Goal: Complete application form

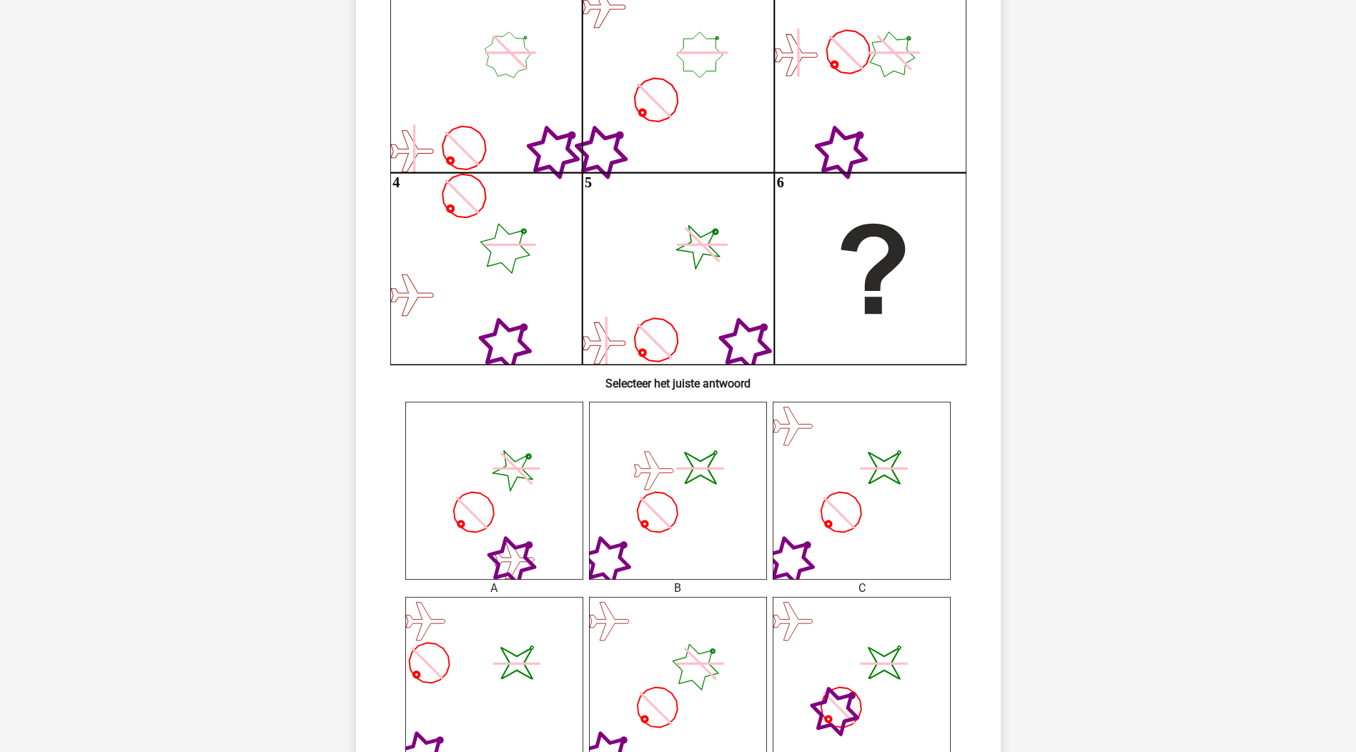
scroll to position [215, 0]
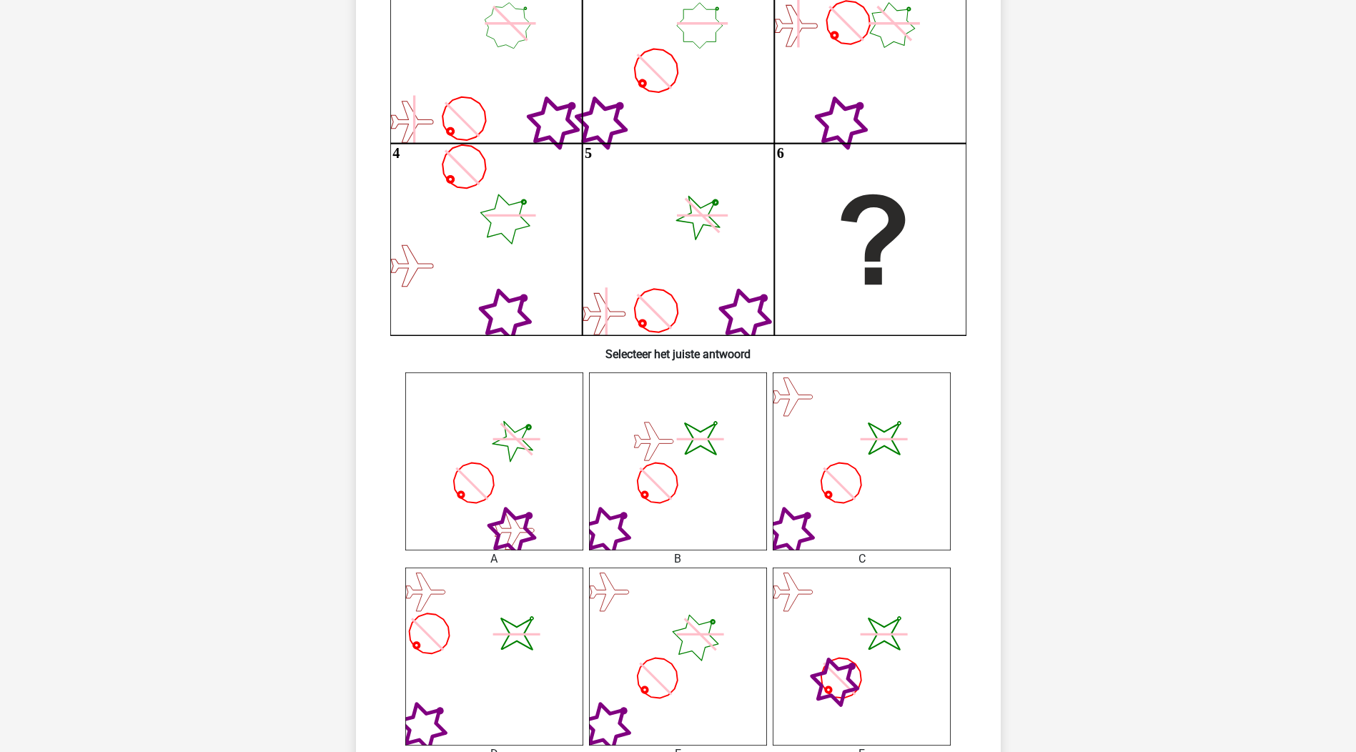
click at [706, 528] on icon "image/svg+xml" at bounding box center [678, 462] width 178 height 178
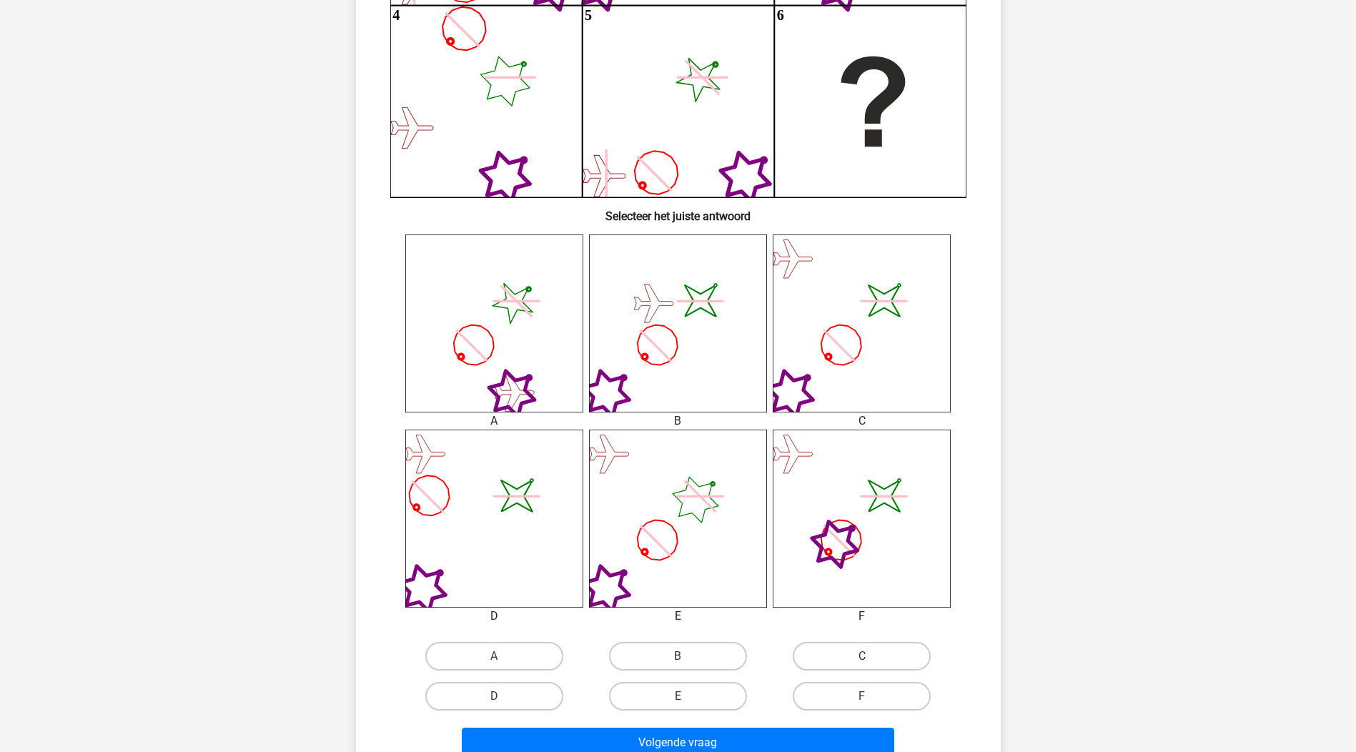
scroll to position [358, 0]
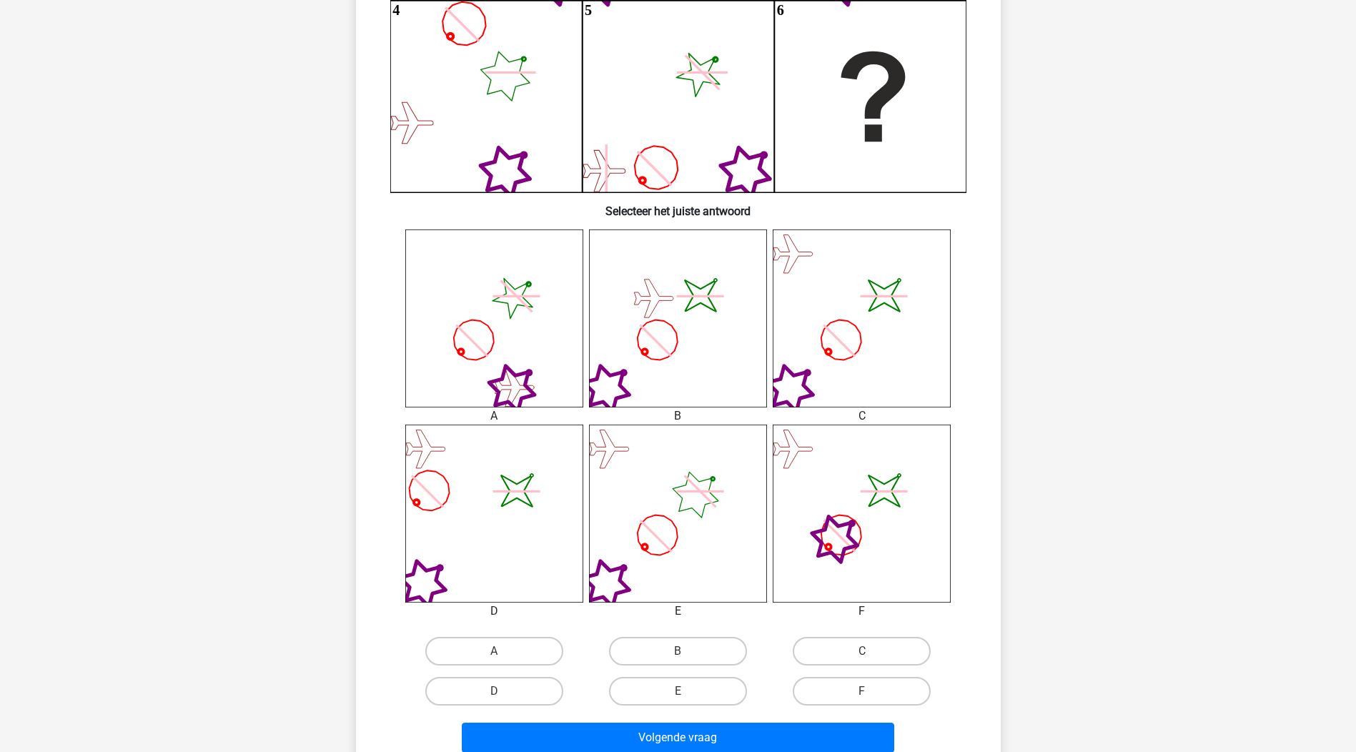
click at [686, 692] on input "E" at bounding box center [682, 695] width 9 height 9
radio input "true"
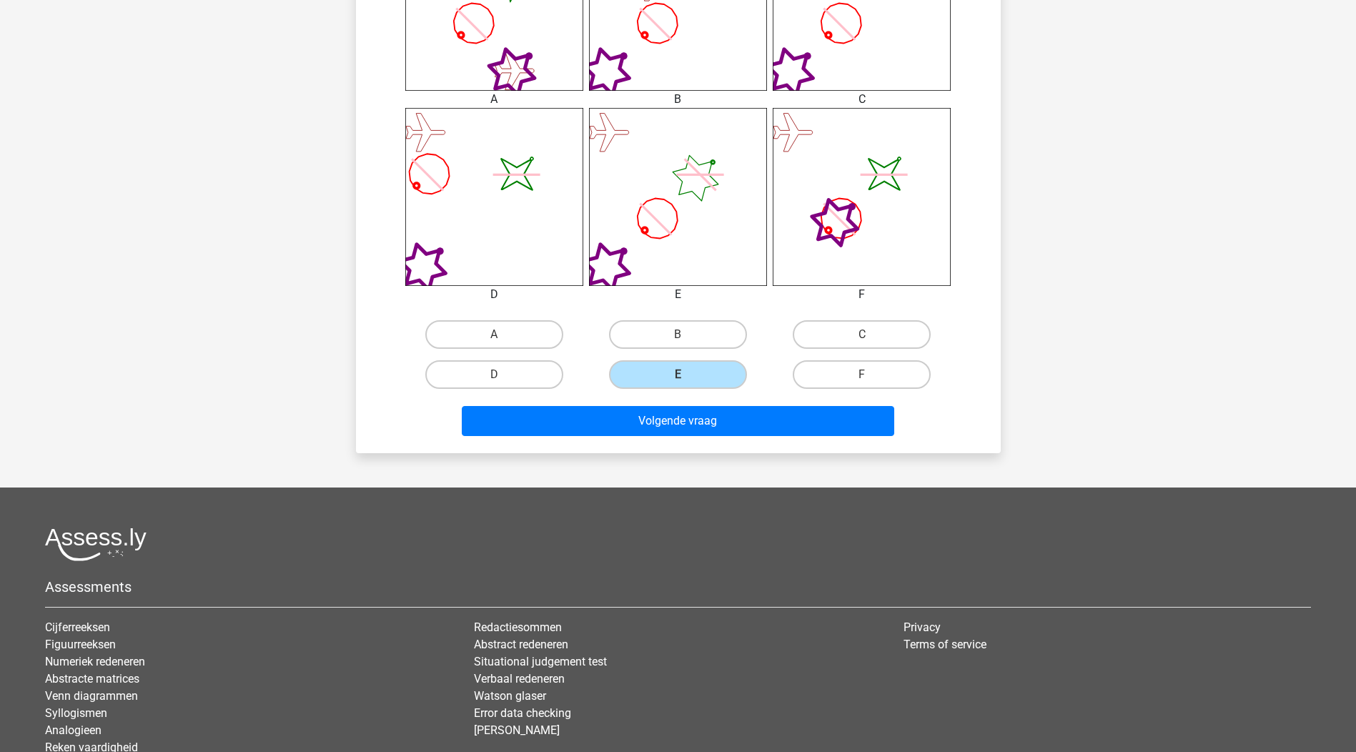
scroll to position [715, 0]
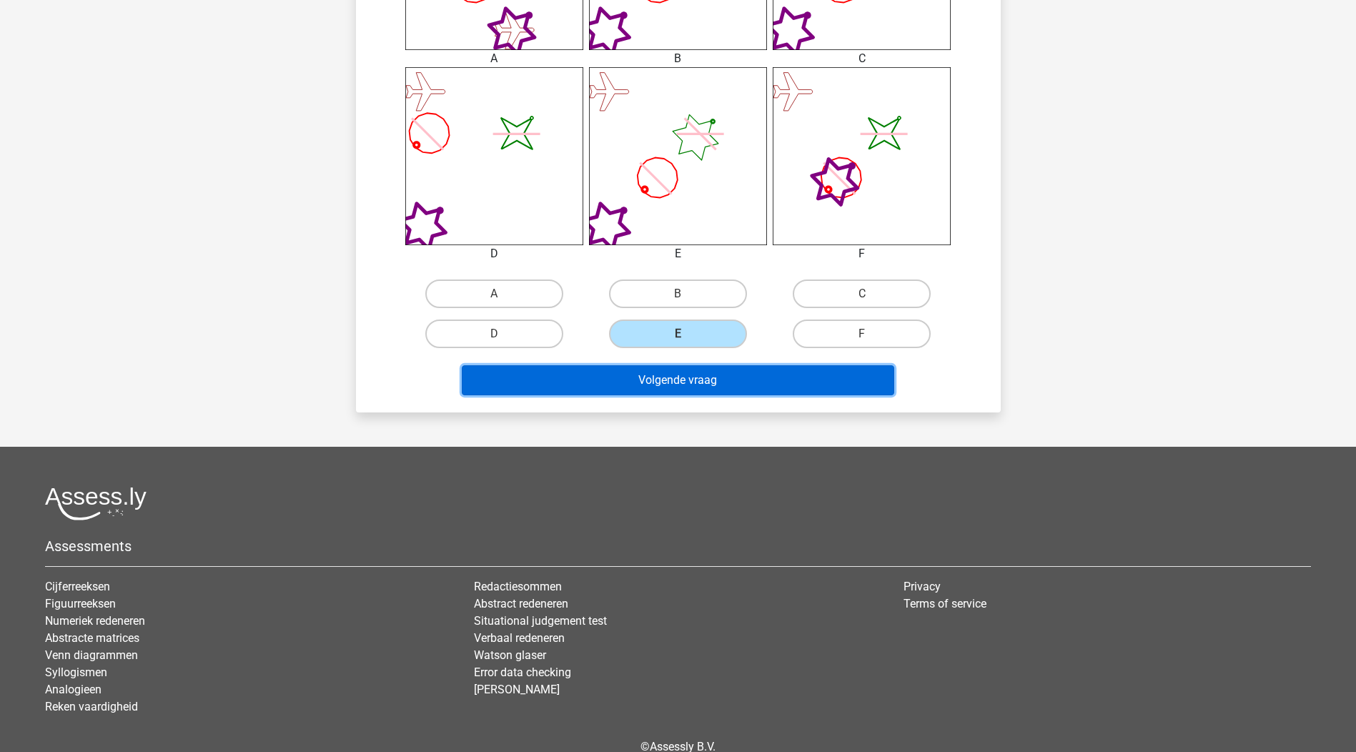
click at [717, 380] on button "Volgende vraag" at bounding box center [678, 380] width 433 height 30
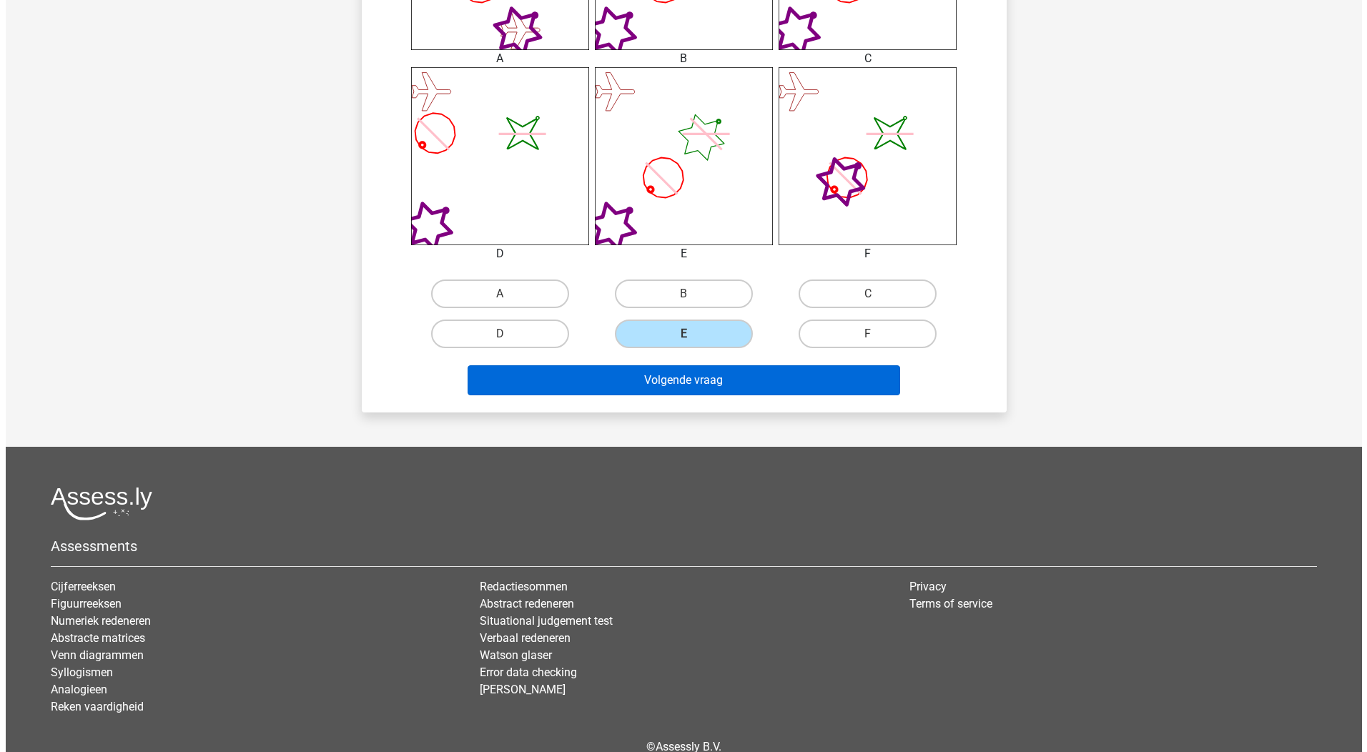
scroll to position [0, 0]
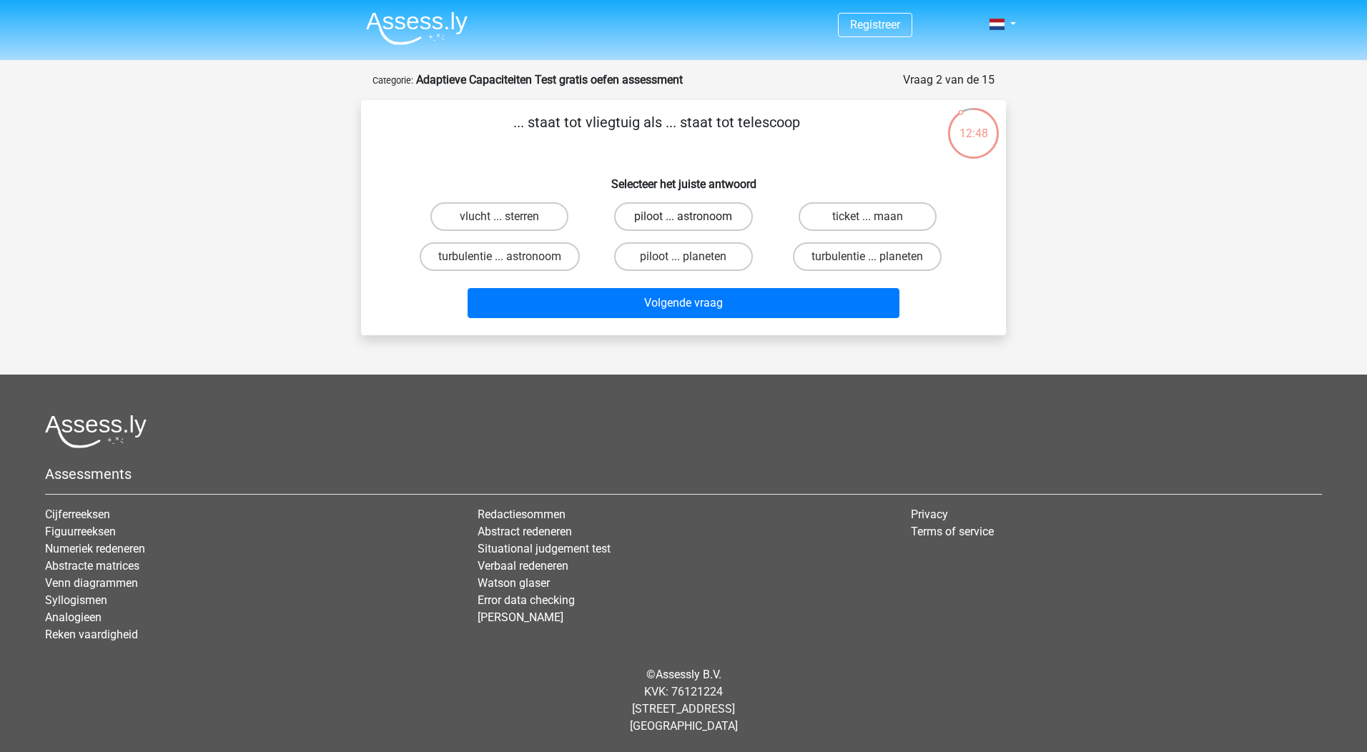
click at [704, 217] on label "piloot ... astronoom" at bounding box center [683, 216] width 138 height 29
click at [693, 217] on input "piloot ... astronoom" at bounding box center [688, 221] width 9 height 9
radio input "true"
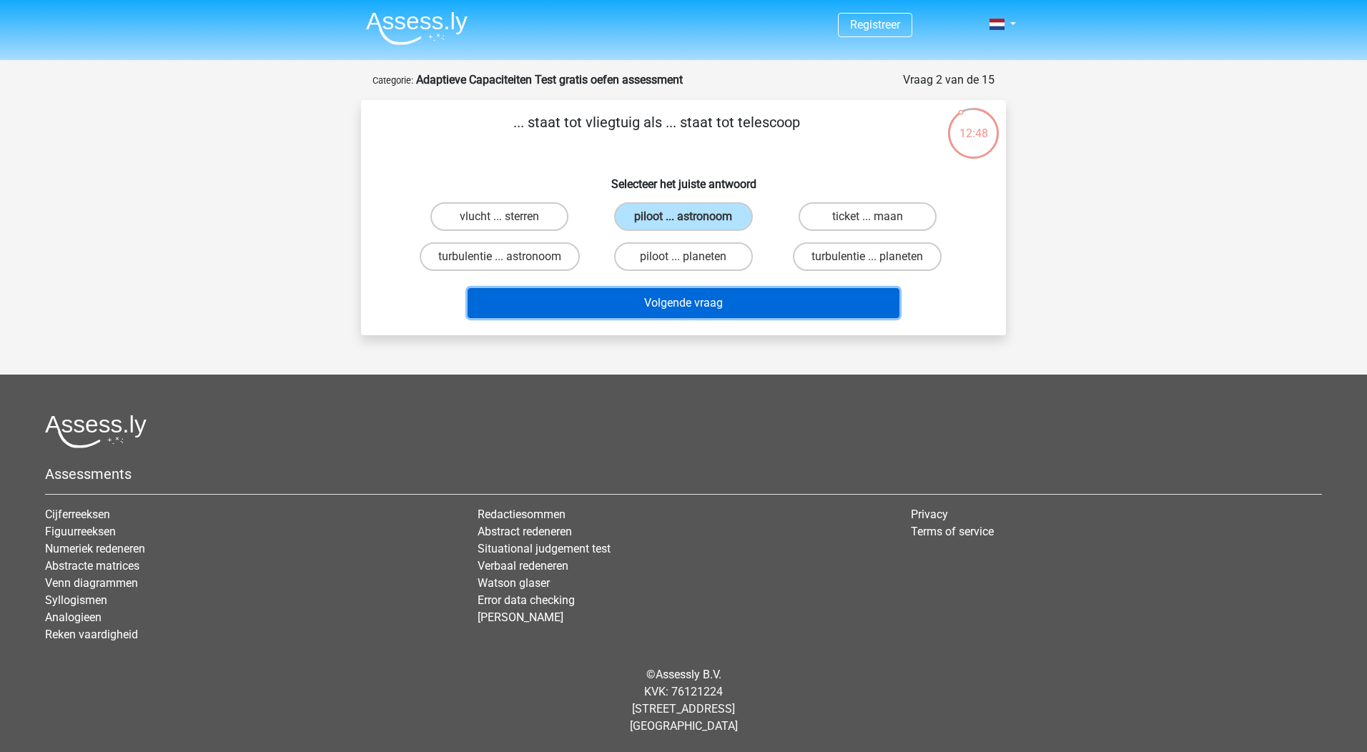
click at [721, 299] on button "Volgende vraag" at bounding box center [684, 303] width 433 height 30
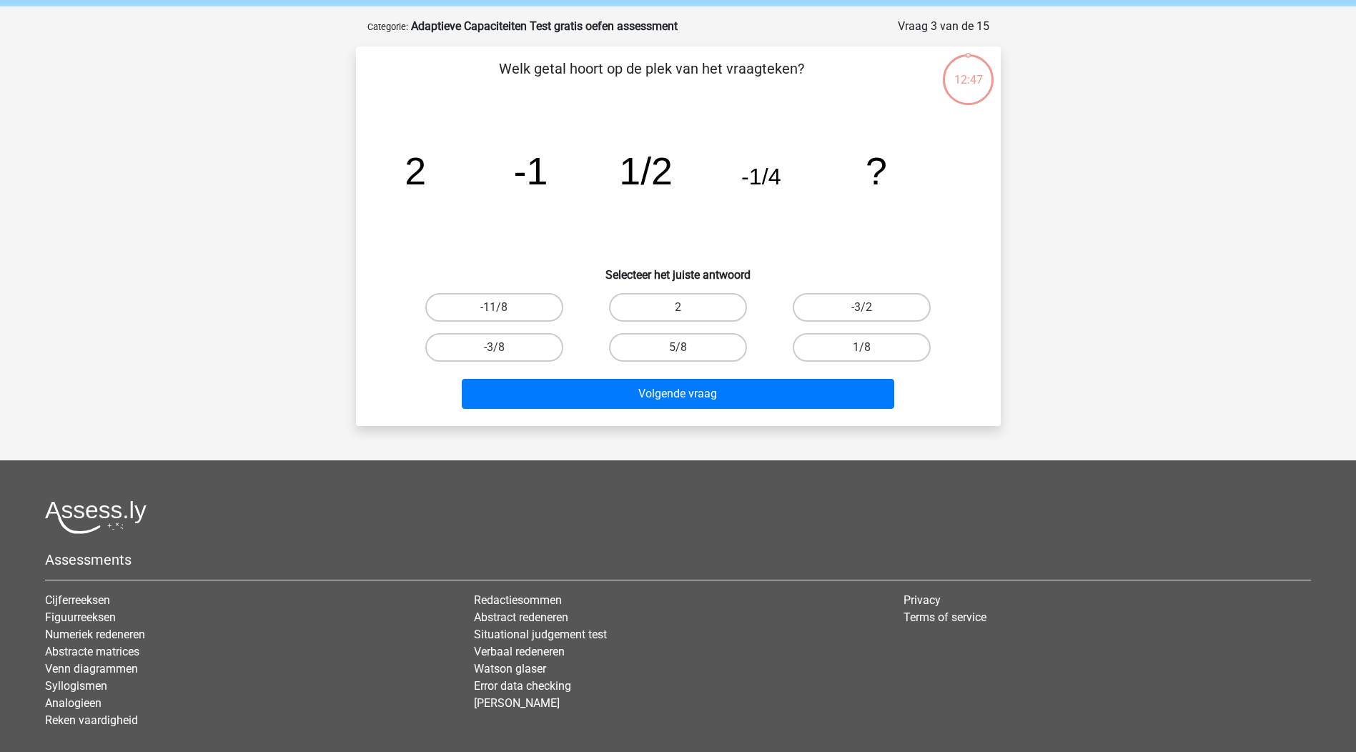
scroll to position [72, 0]
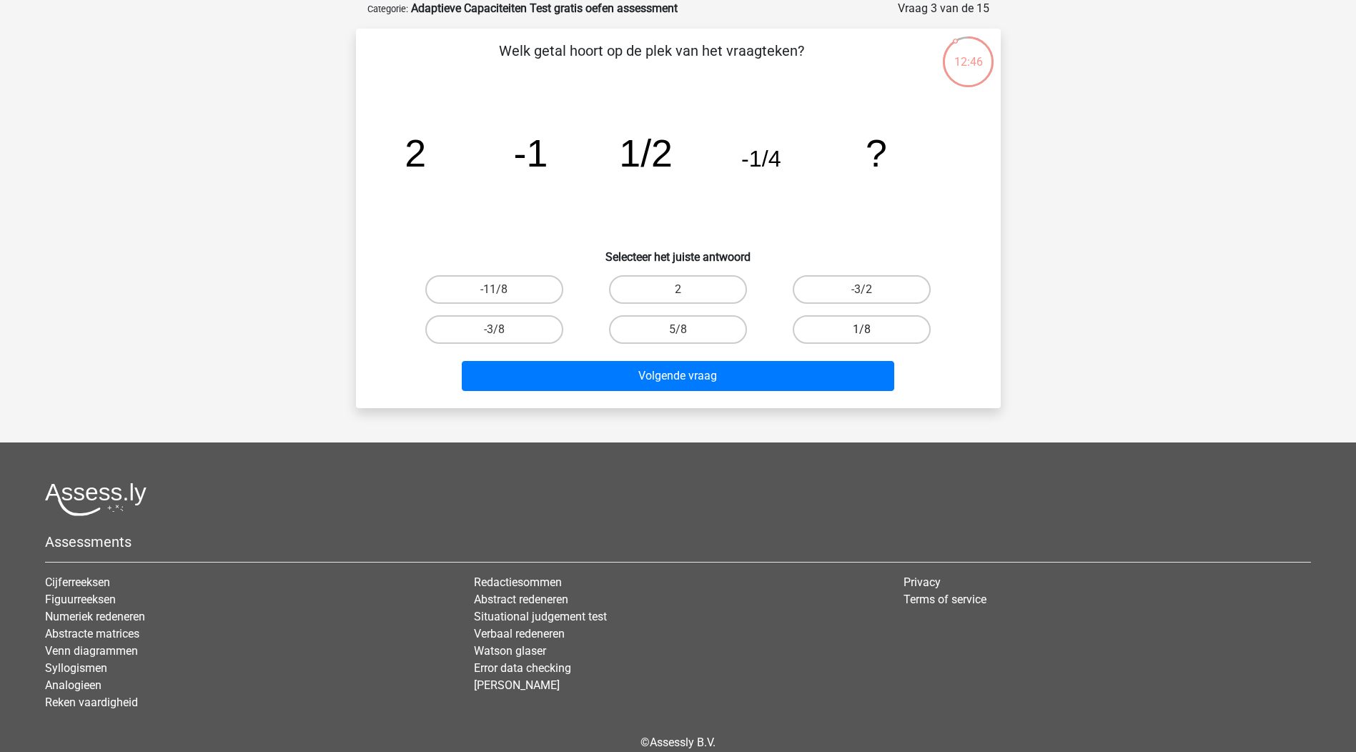
click at [860, 320] on label "1/8" at bounding box center [862, 329] width 138 height 29
click at [862, 330] on input "1/8" at bounding box center [866, 334] width 9 height 9
radio input "true"
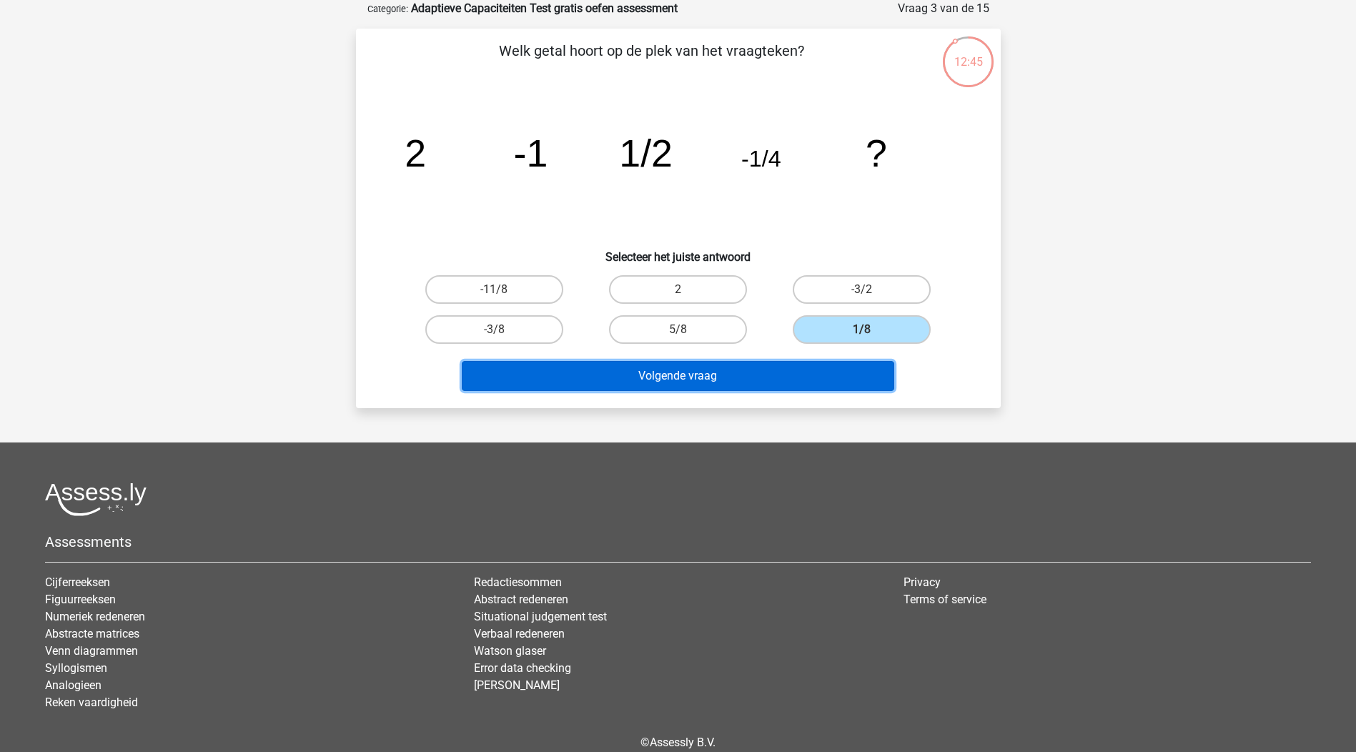
click at [781, 361] on button "Volgende vraag" at bounding box center [678, 376] width 433 height 30
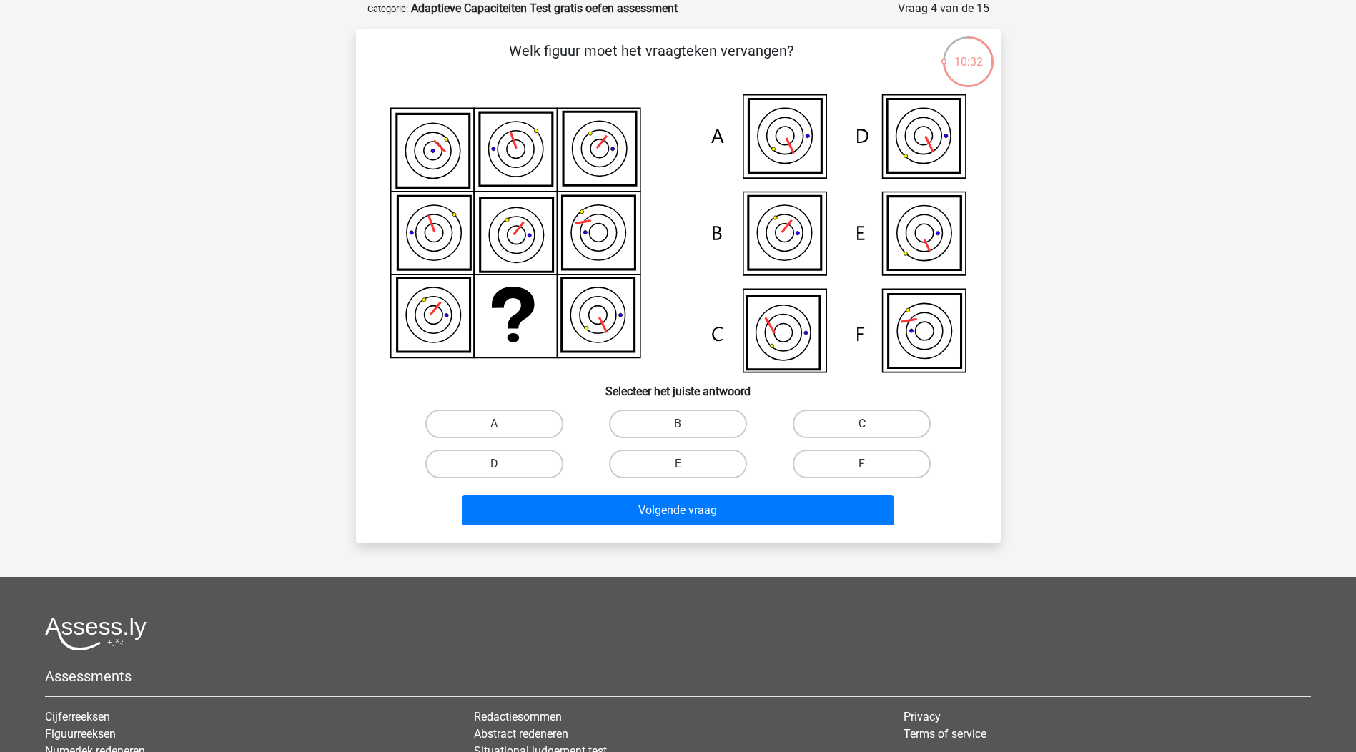
click at [939, 322] on icon at bounding box center [924, 332] width 73 height 74
drag, startPoint x: 879, startPoint y: 463, endPoint x: 861, endPoint y: 498, distance: 38.7
click at [878, 463] on label "F" at bounding box center [862, 464] width 138 height 29
click at [872, 464] on input "F" at bounding box center [866, 468] width 9 height 9
radio input "true"
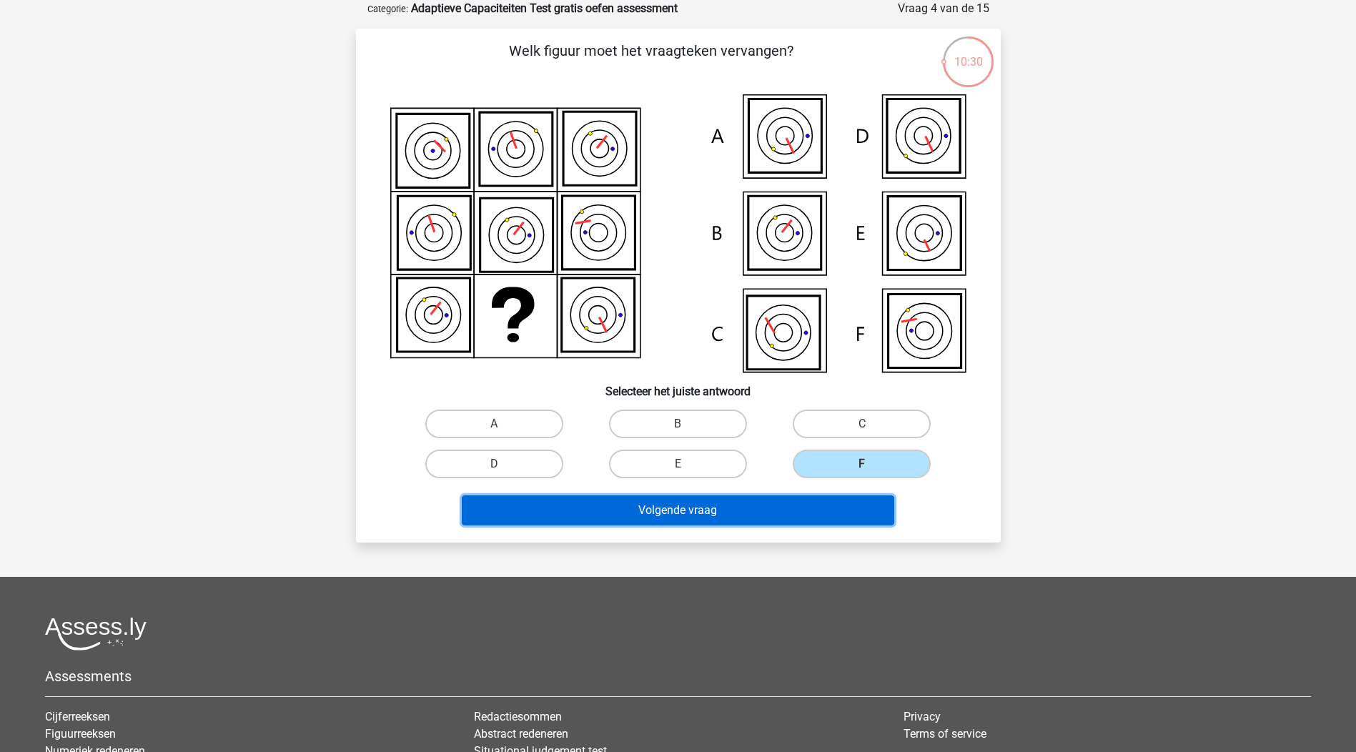
click at [842, 511] on button "Volgende vraag" at bounding box center [678, 511] width 433 height 30
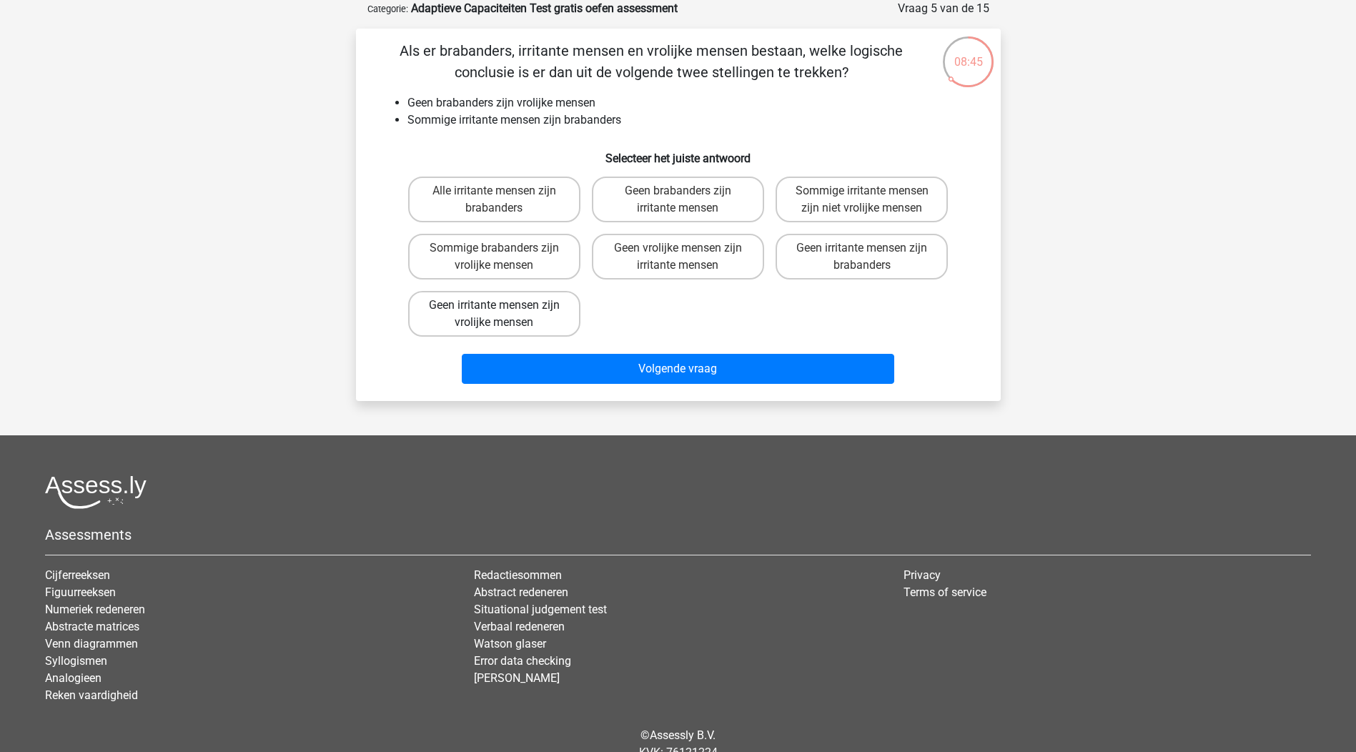
click at [518, 318] on label "Geen irritante mensen zijn vrolijke mensen" at bounding box center [494, 314] width 172 height 46
click at [503, 315] on input "Geen irritante mensen zijn vrolijke mensen" at bounding box center [498, 309] width 9 height 9
radio input "true"
click at [657, 260] on label "Geen vrolijke mensen zijn irritante mensen" at bounding box center [678, 257] width 172 height 46
click at [678, 257] on input "Geen vrolijke mensen zijn irritante mensen" at bounding box center [682, 252] width 9 height 9
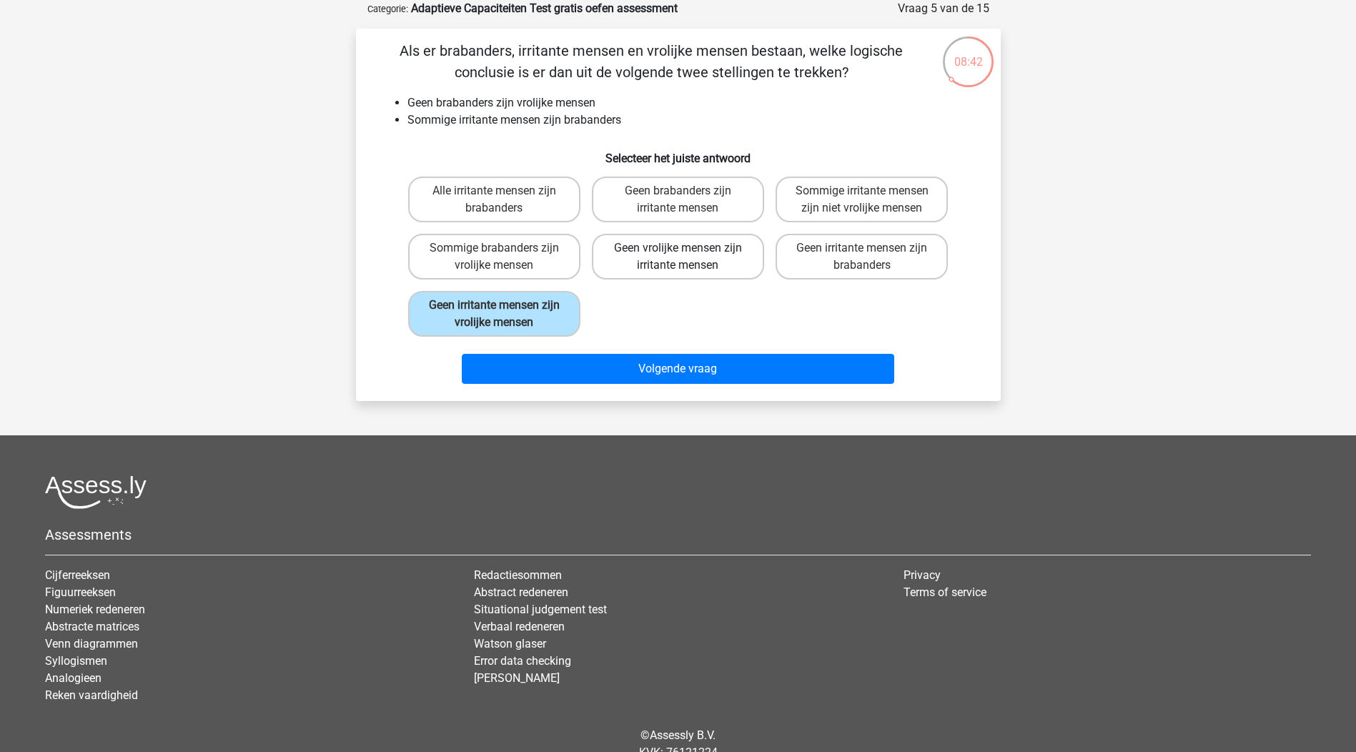
radio input "true"
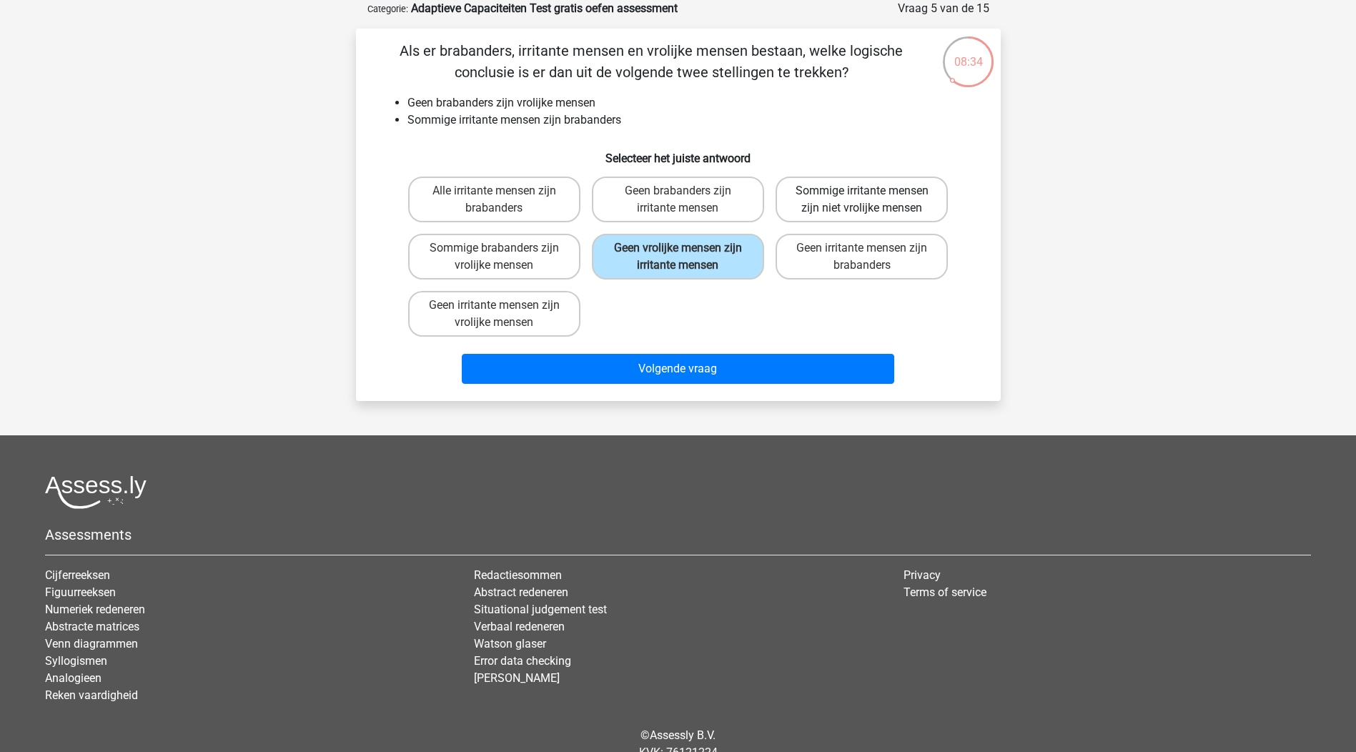
click at [899, 206] on label "Sommige irritante mensen zijn niet vrolijke mensen" at bounding box center [862, 200] width 172 height 46
click at [872, 200] on input "Sommige irritante mensen zijn niet vrolijke mensen" at bounding box center [866, 195] width 9 height 9
radio input "true"
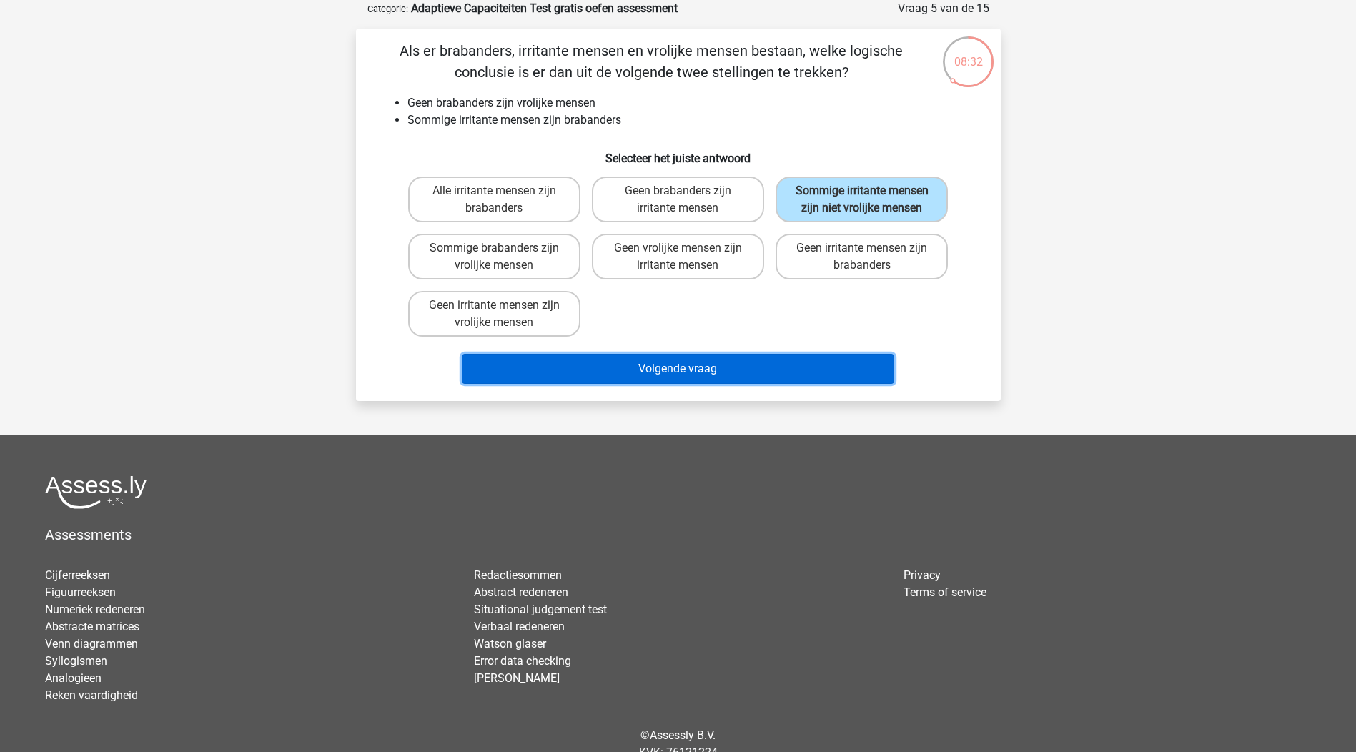
click at [790, 356] on button "Volgende vraag" at bounding box center [678, 369] width 433 height 30
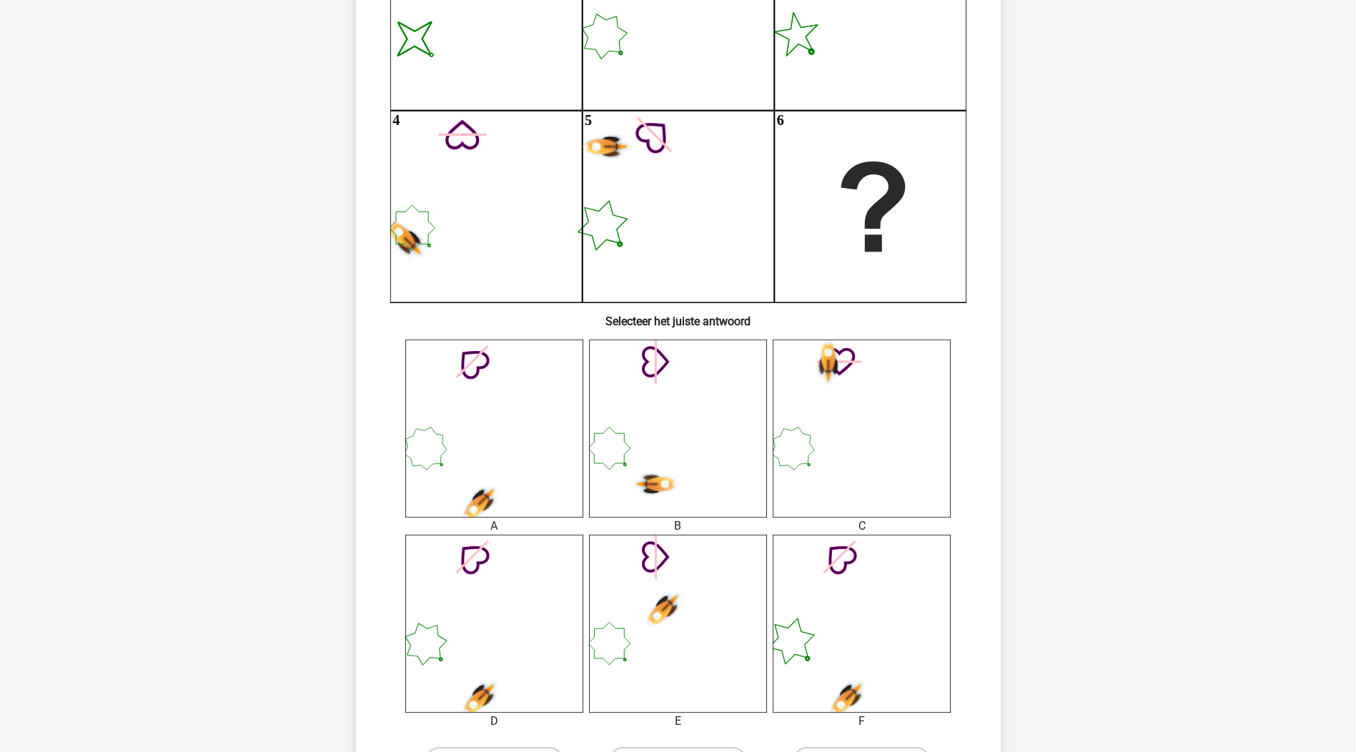
scroll to position [286, 0]
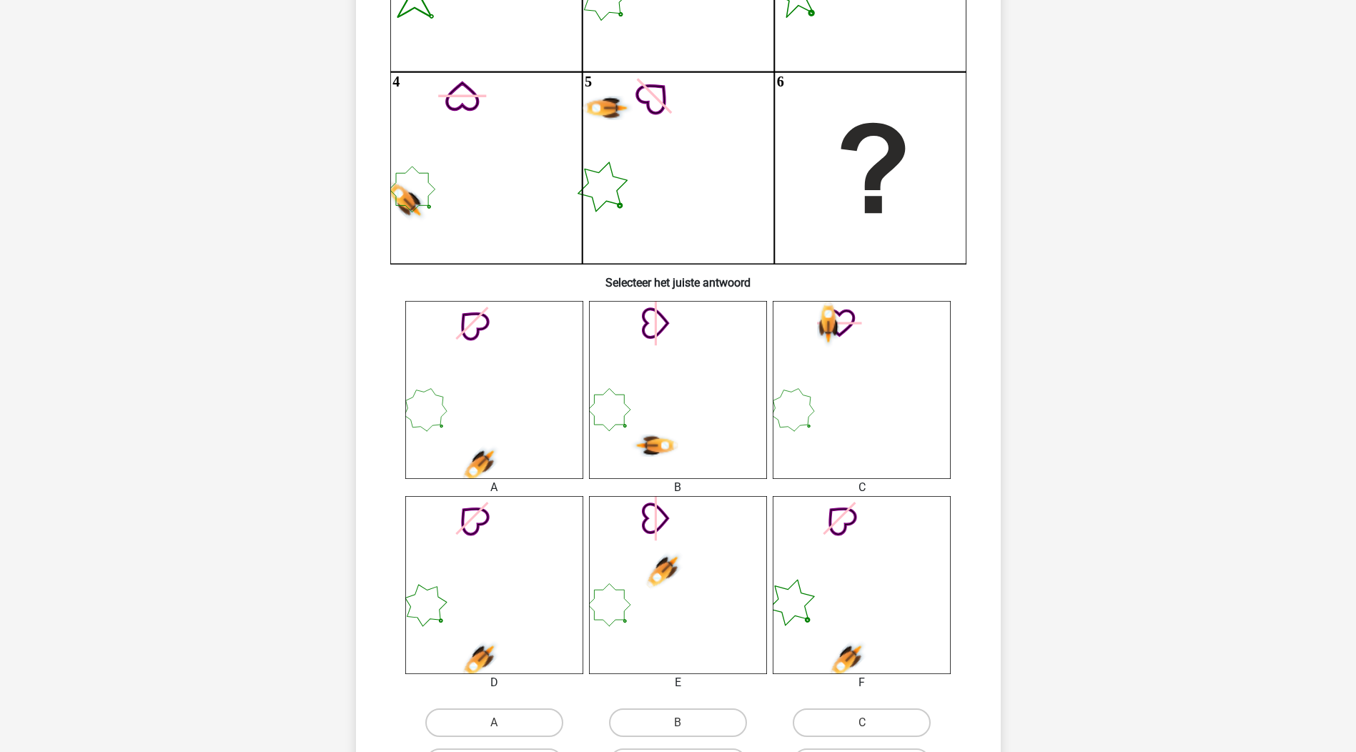
click at [480, 377] on icon at bounding box center [494, 390] width 178 height 178
click at [513, 722] on label "A" at bounding box center [494, 723] width 138 height 29
click at [503, 723] on input "A" at bounding box center [498, 727] width 9 height 9
radio input "true"
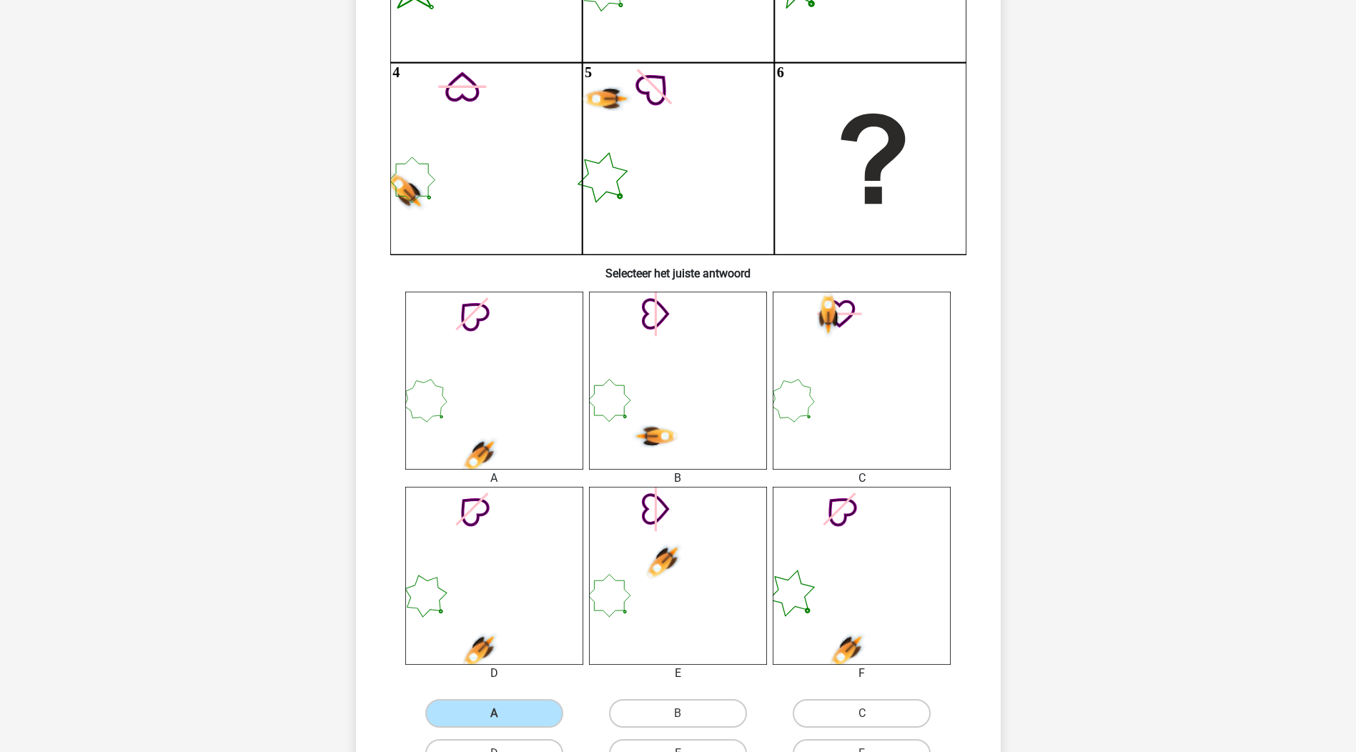
scroll to position [501, 0]
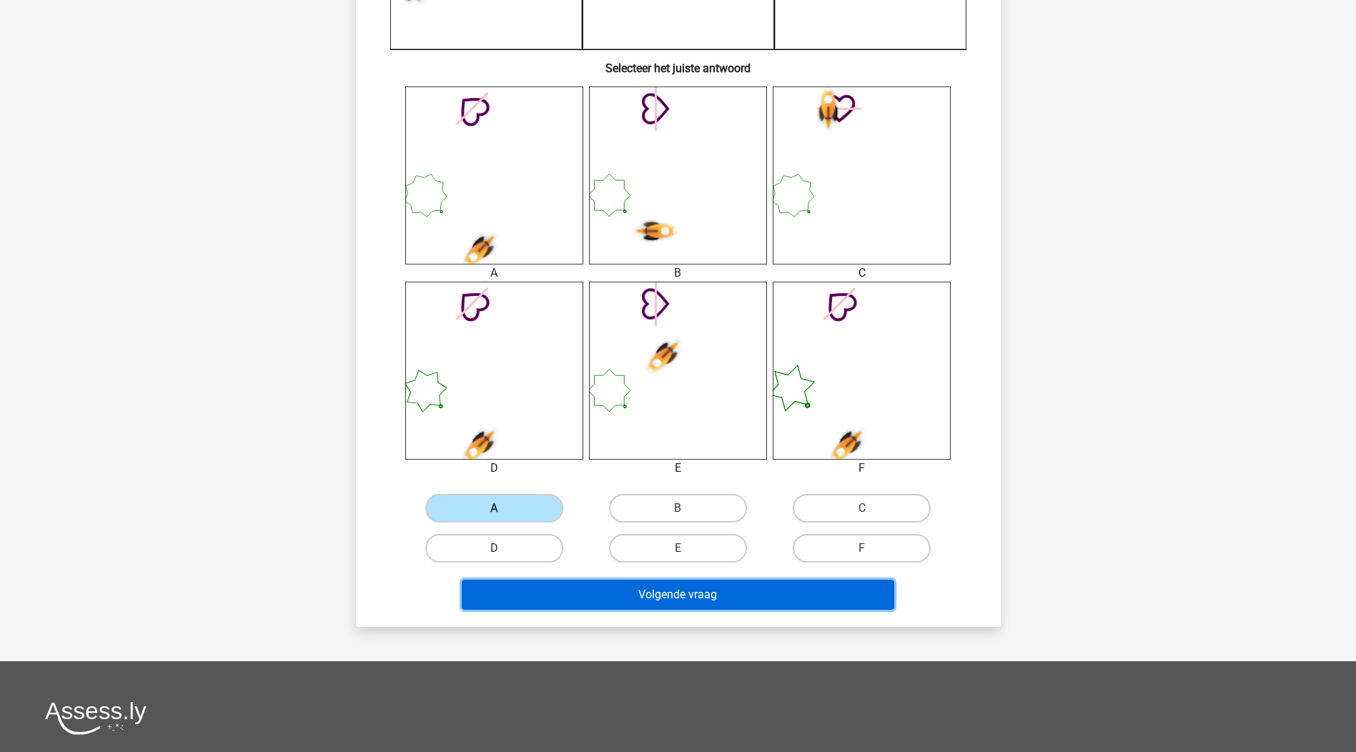
click at [748, 598] on button "Volgende vraag" at bounding box center [678, 595] width 433 height 30
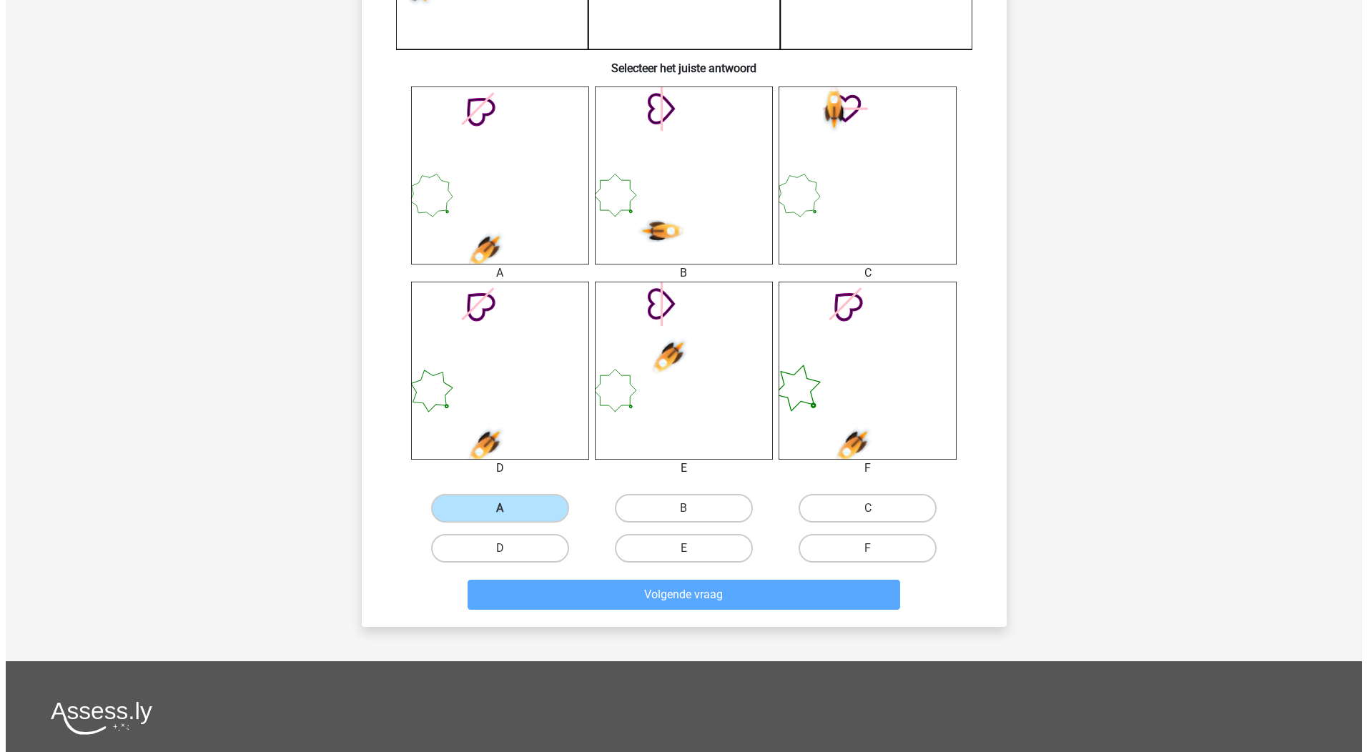
scroll to position [0, 0]
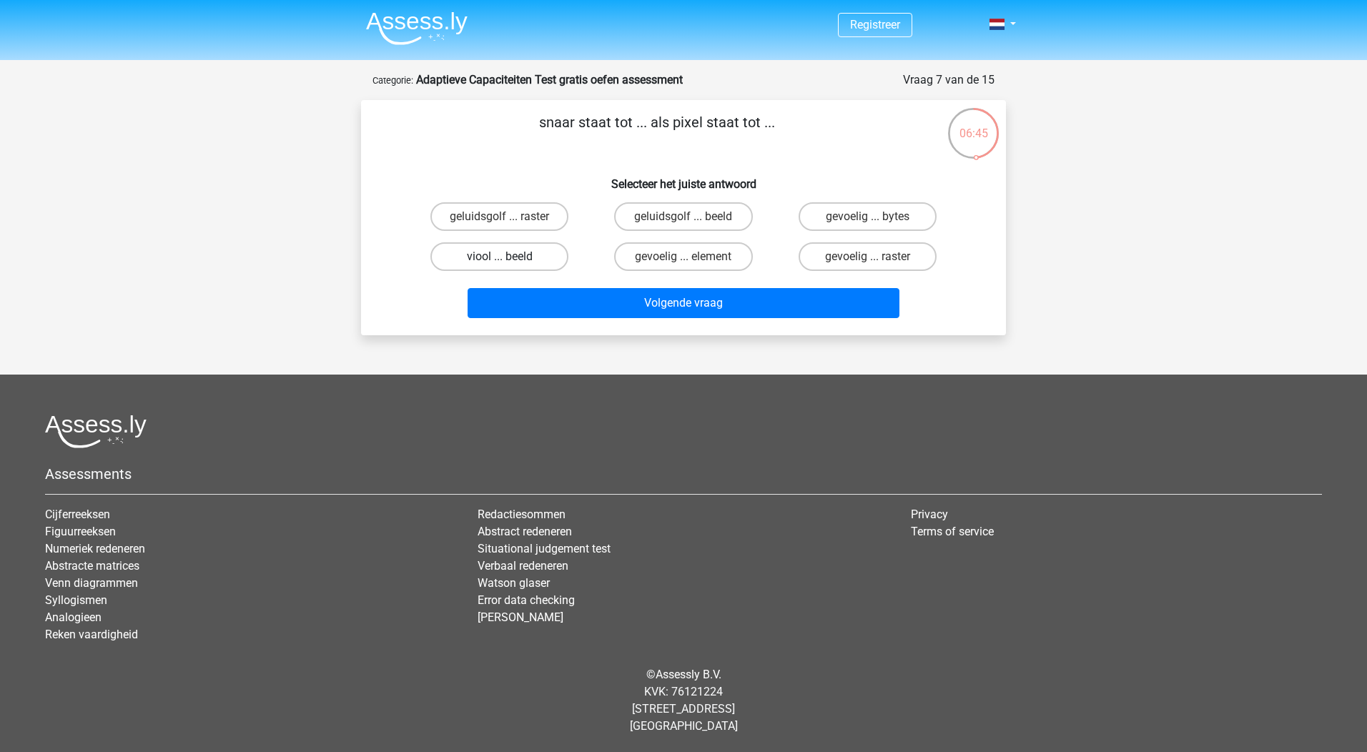
click at [461, 255] on label "viool ... beeld" at bounding box center [499, 256] width 138 height 29
click at [500, 257] on input "viool ... beeld" at bounding box center [504, 261] width 9 height 9
radio input "true"
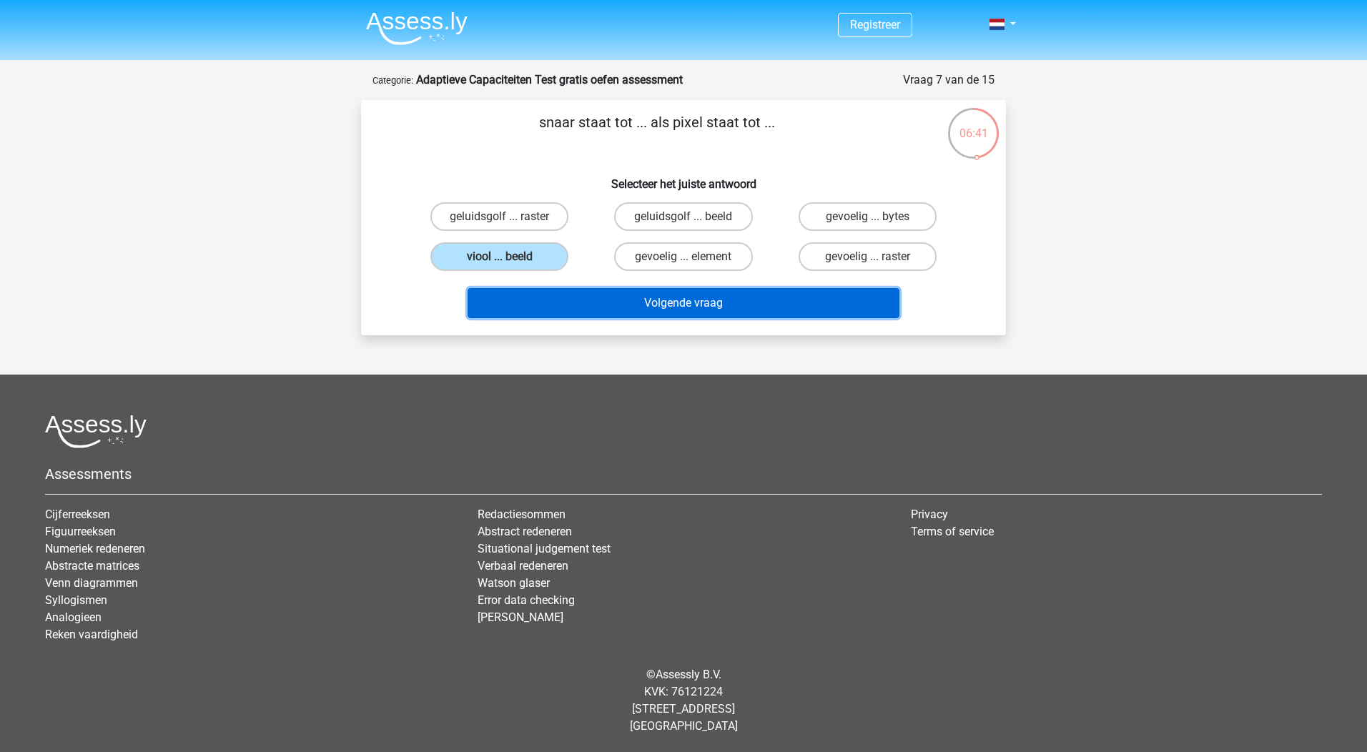
click at [527, 292] on button "Volgende vraag" at bounding box center [684, 303] width 433 height 30
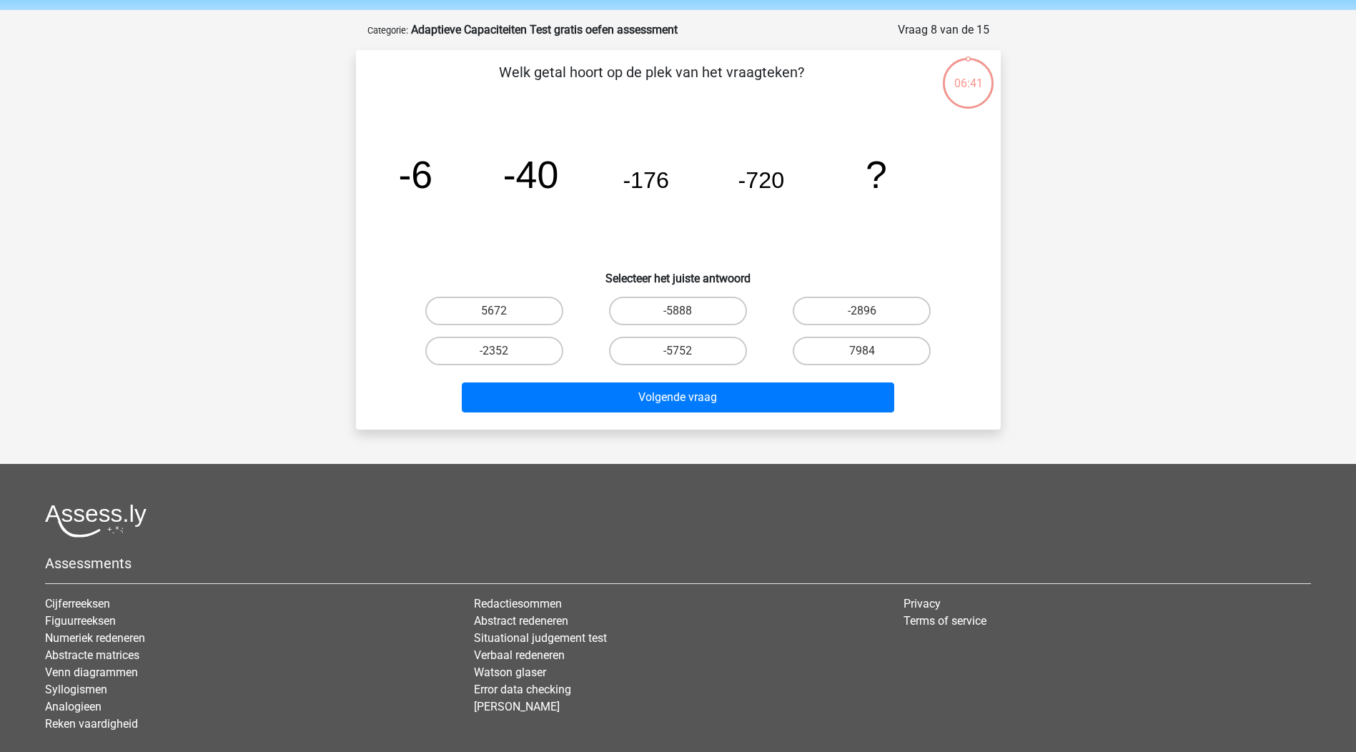
scroll to position [72, 0]
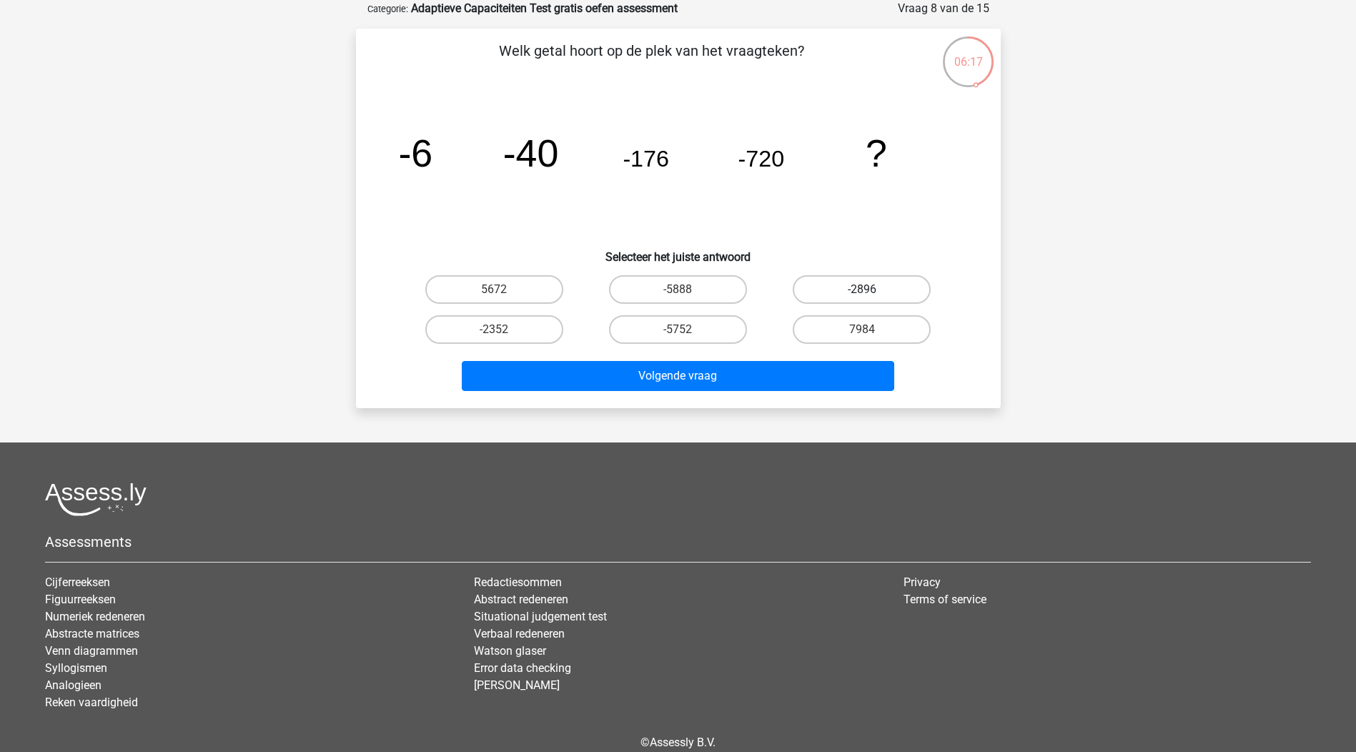
click at [877, 300] on label "-2896" at bounding box center [862, 289] width 138 height 29
click at [872, 299] on input "-2896" at bounding box center [866, 294] width 9 height 9
radio input "true"
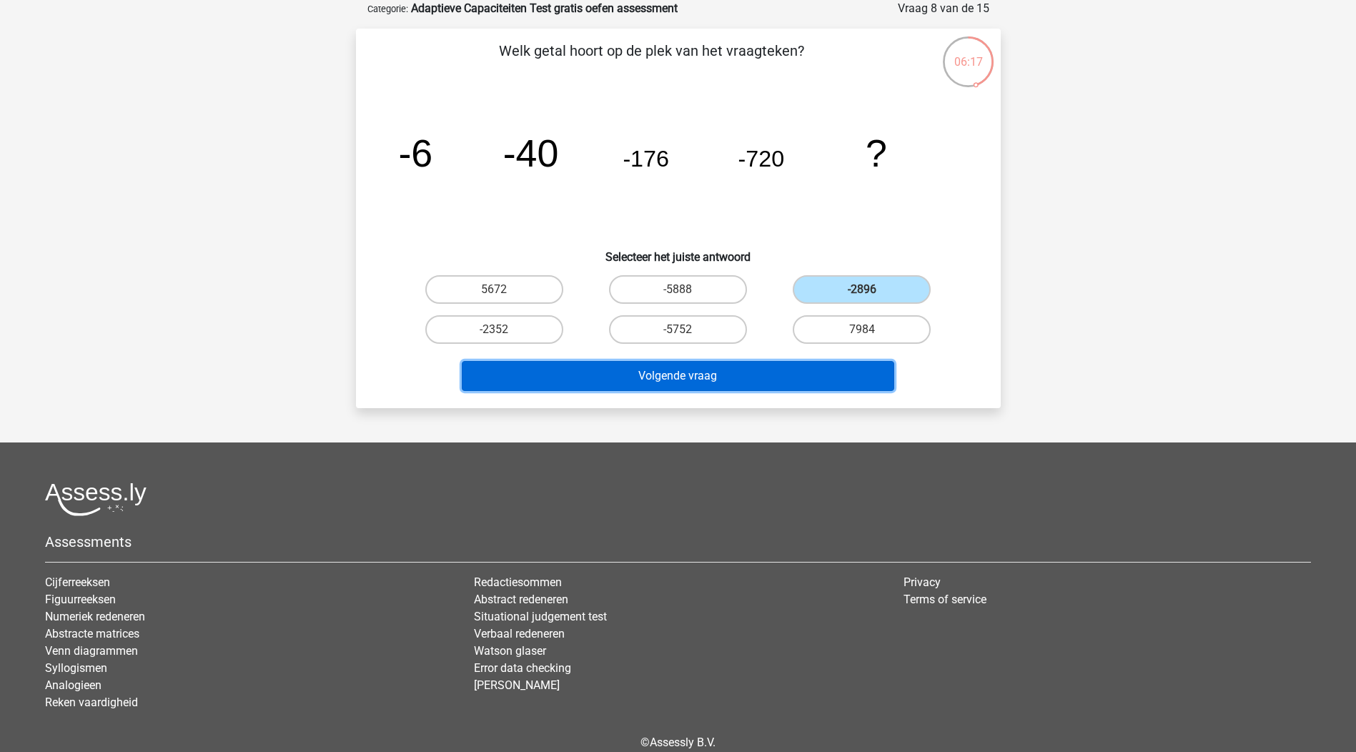
click at [821, 364] on button "Volgende vraag" at bounding box center [678, 376] width 433 height 30
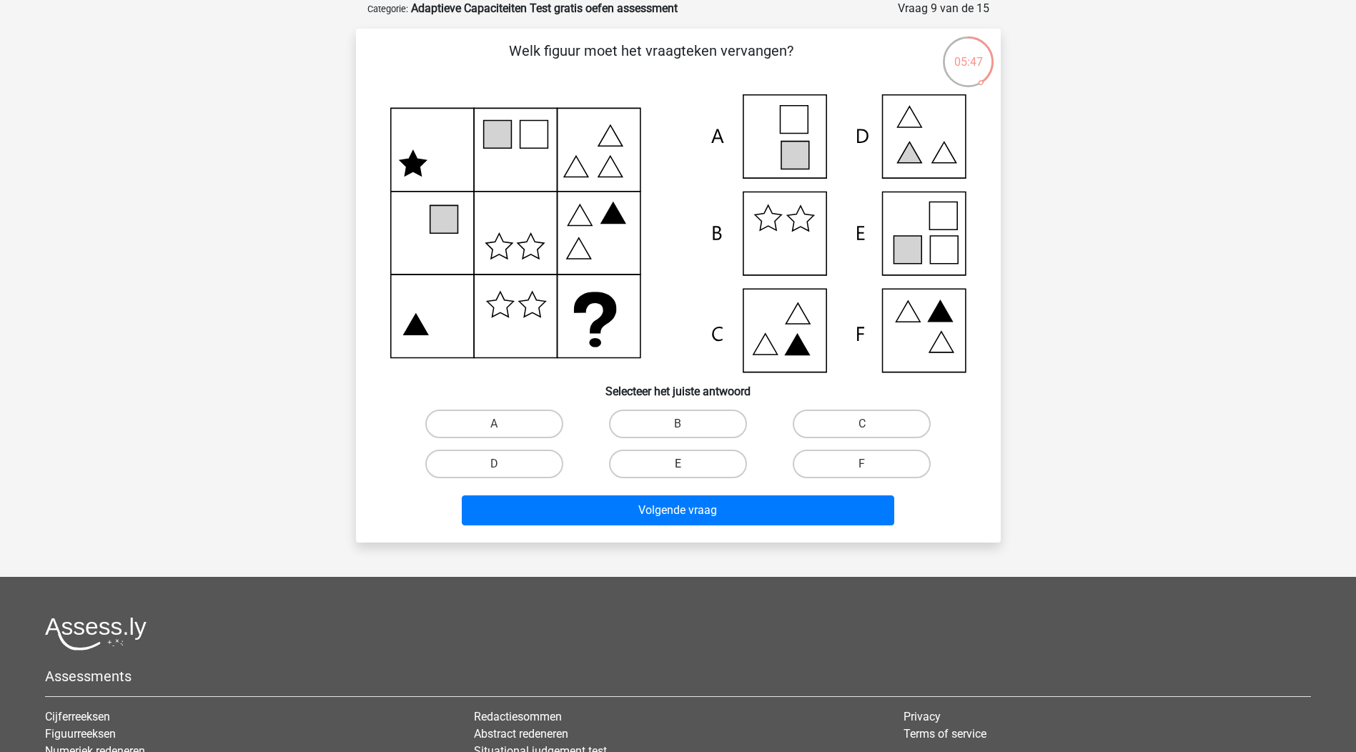
click at [710, 471] on label "E" at bounding box center [678, 464] width 138 height 29
click at [687, 471] on input "E" at bounding box center [682, 468] width 9 height 9
radio input "true"
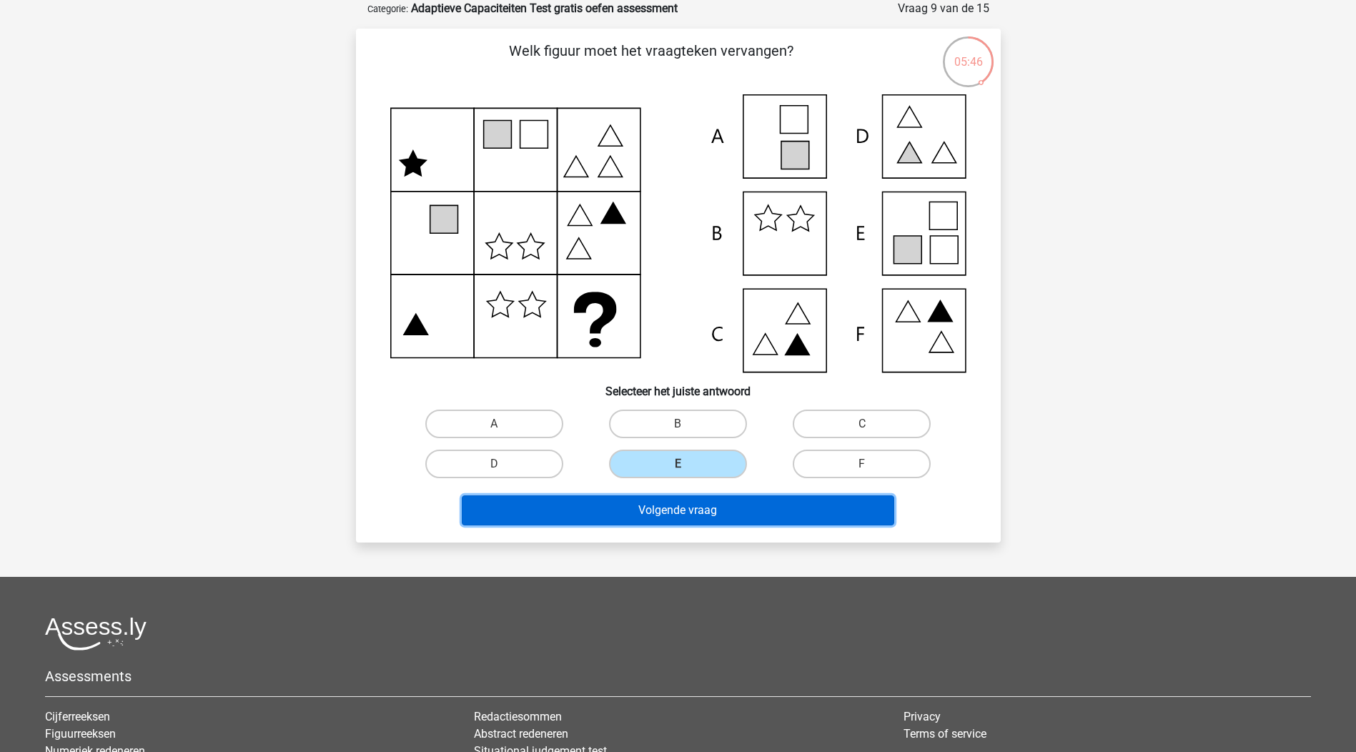
click at [712, 503] on button "Volgende vraag" at bounding box center [678, 511] width 433 height 30
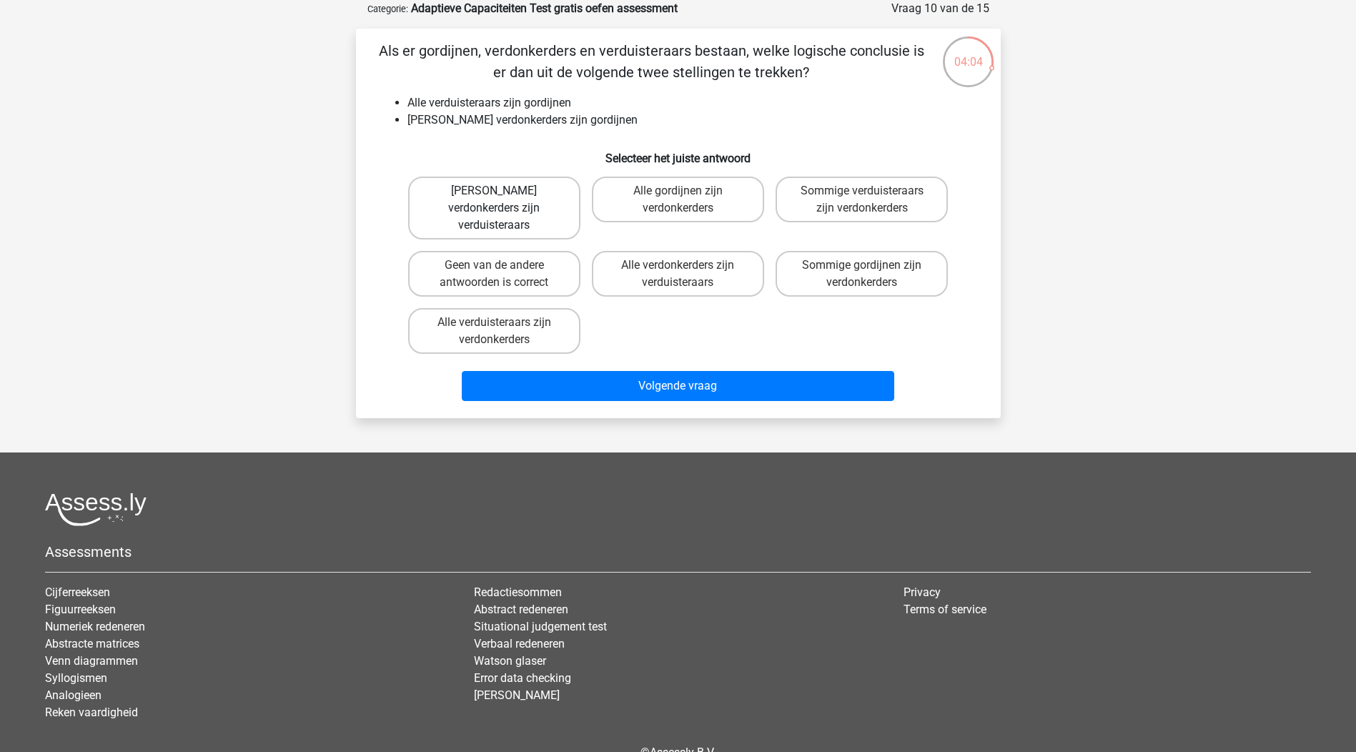
click at [565, 204] on label "Geen verdonkerders zijn verduisteraars" at bounding box center [494, 208] width 172 height 63
click at [503, 200] on input "Geen verdonkerders zijn verduisteraars" at bounding box center [498, 195] width 9 height 9
radio input "true"
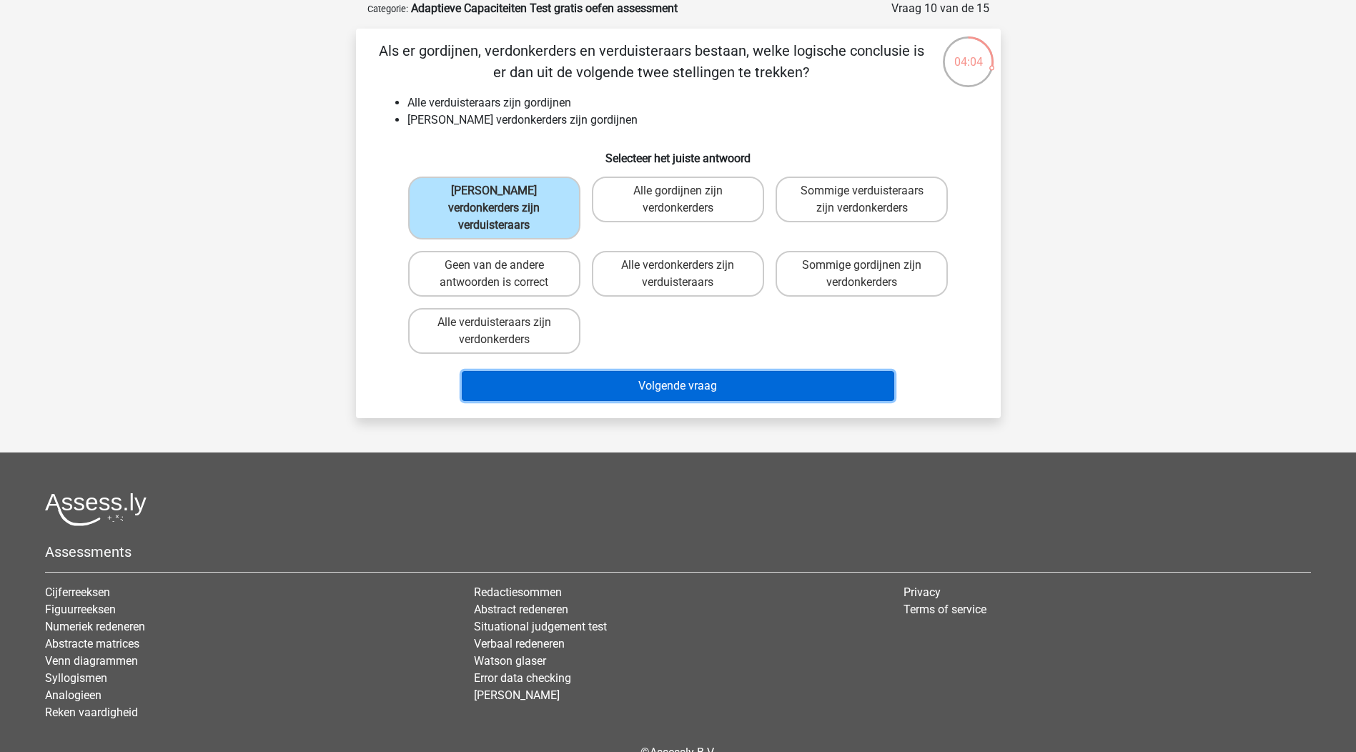
click at [697, 377] on button "Volgende vraag" at bounding box center [678, 386] width 433 height 30
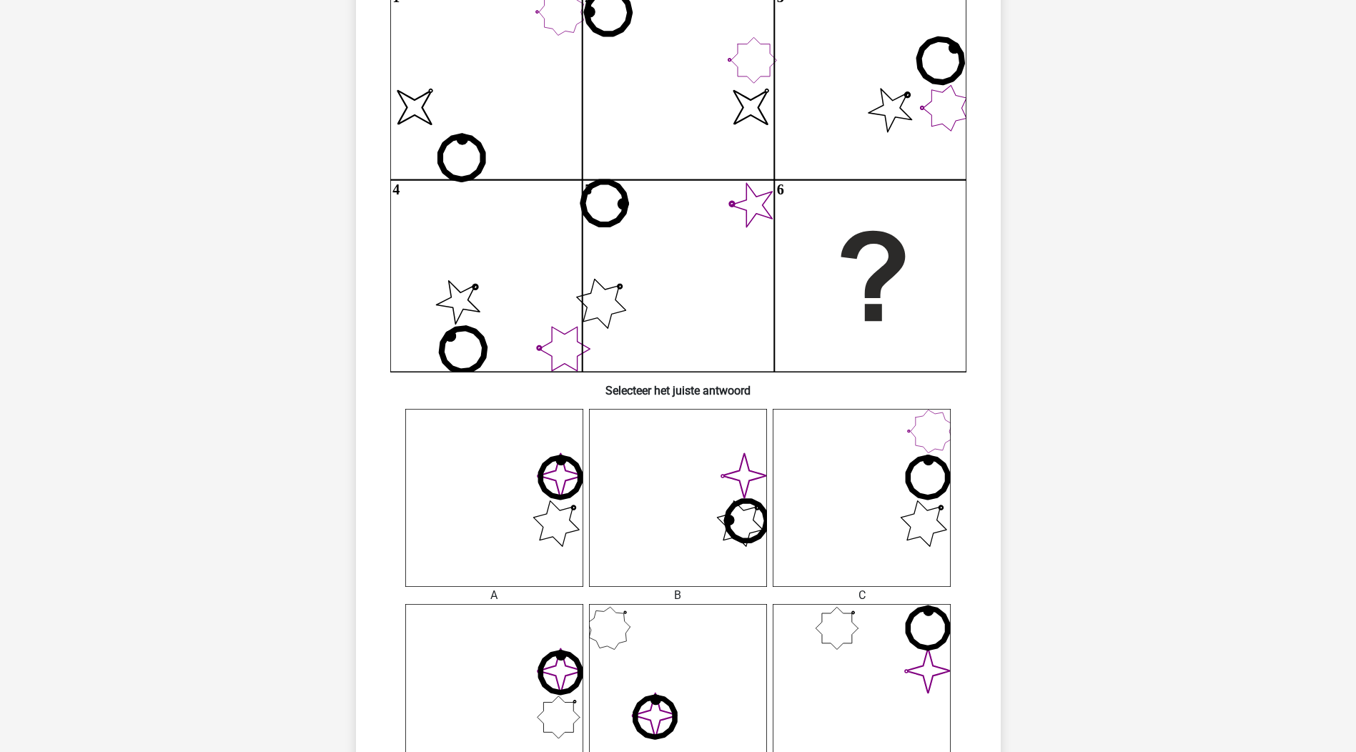
scroll to position [143, 0]
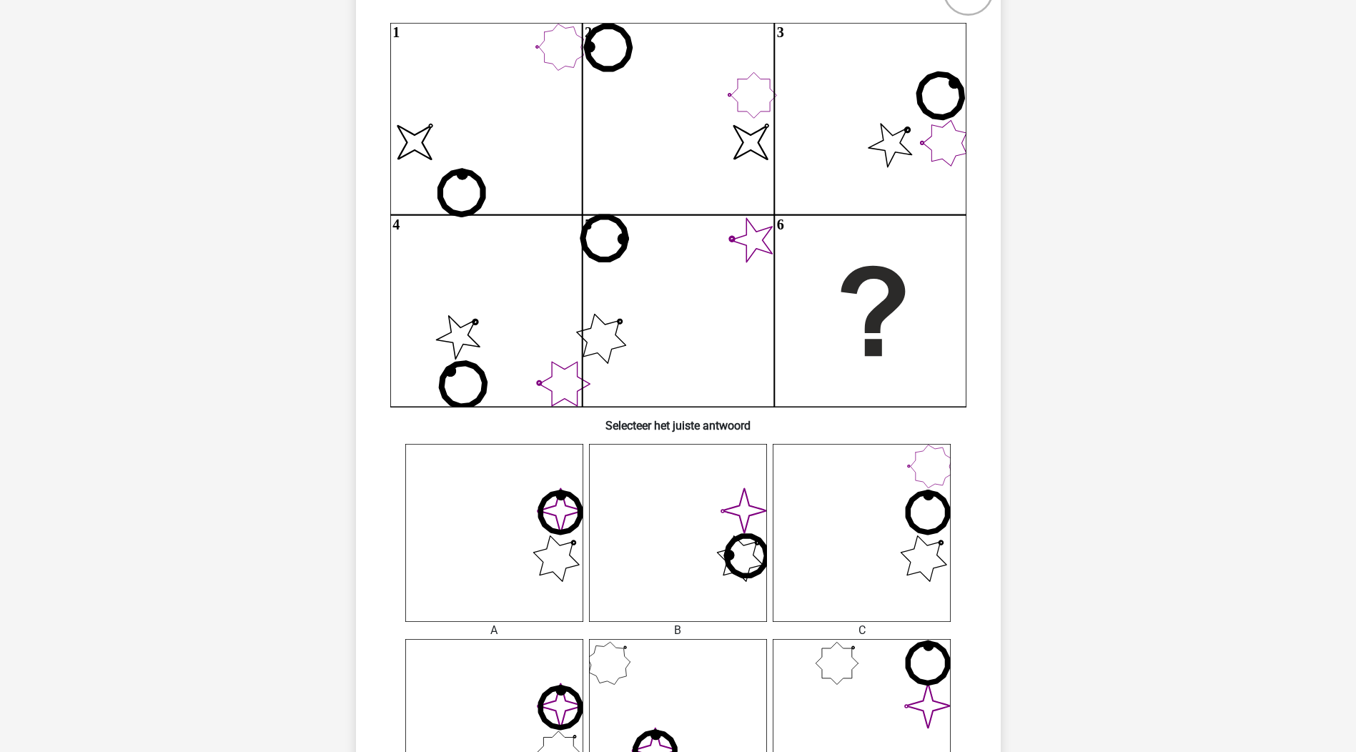
click at [94, 194] on div "Registreer" at bounding box center [678, 626] width 1356 height 1539
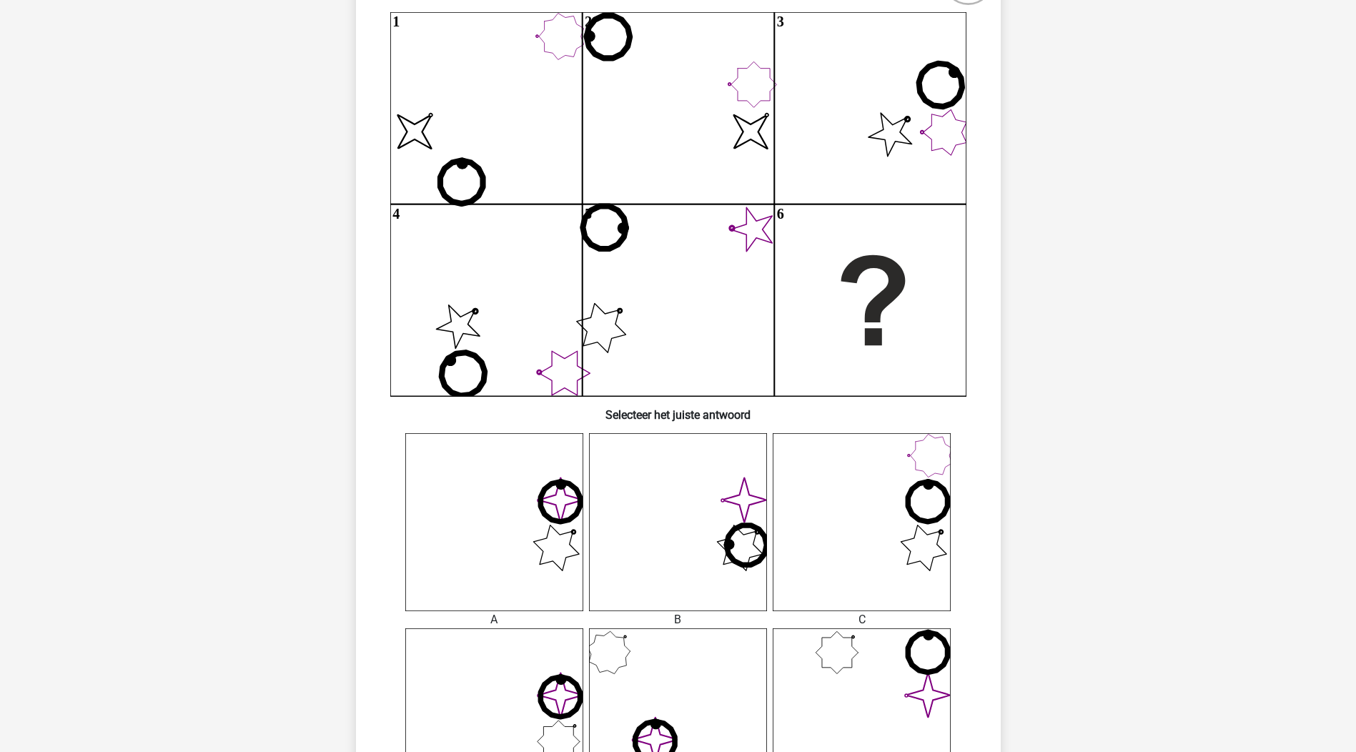
scroll to position [501, 0]
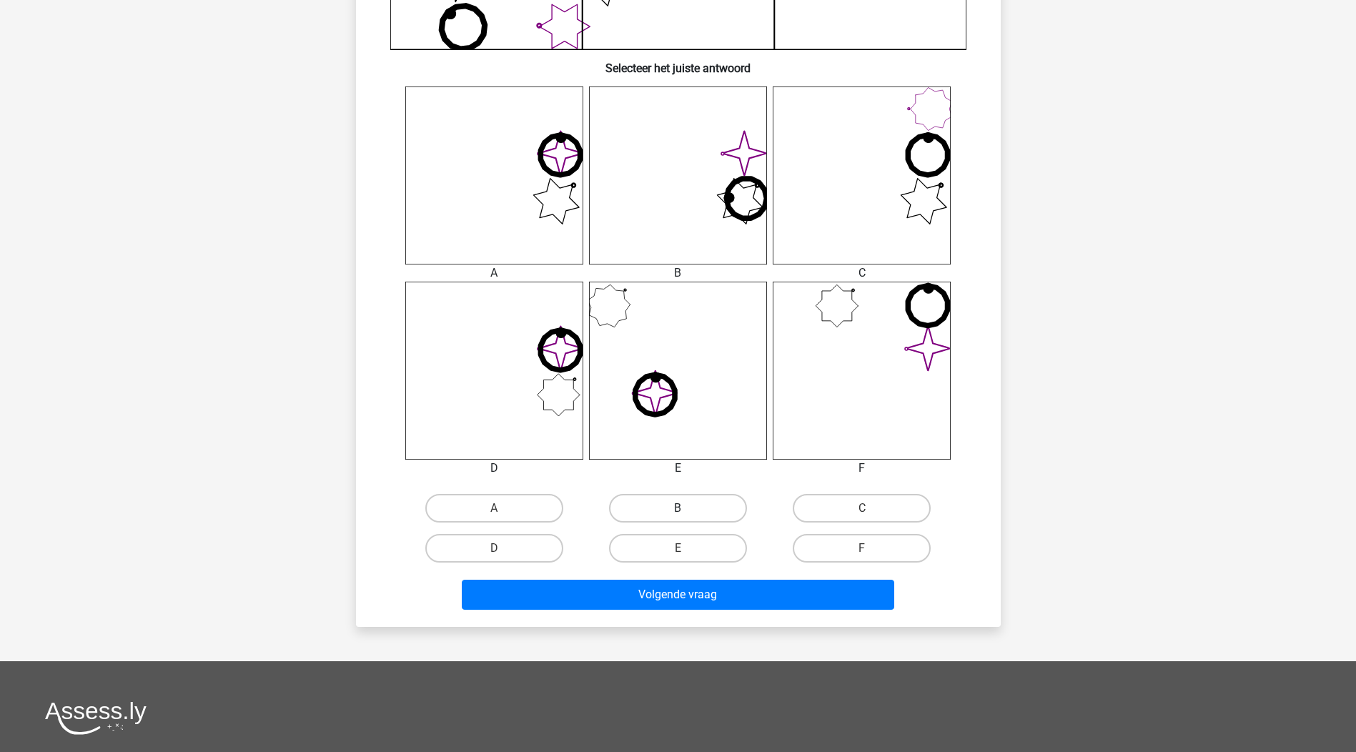
click at [674, 511] on label "B" at bounding box center [678, 508] width 138 height 29
click at [678, 511] on input "B" at bounding box center [682, 512] width 9 height 9
radio input "true"
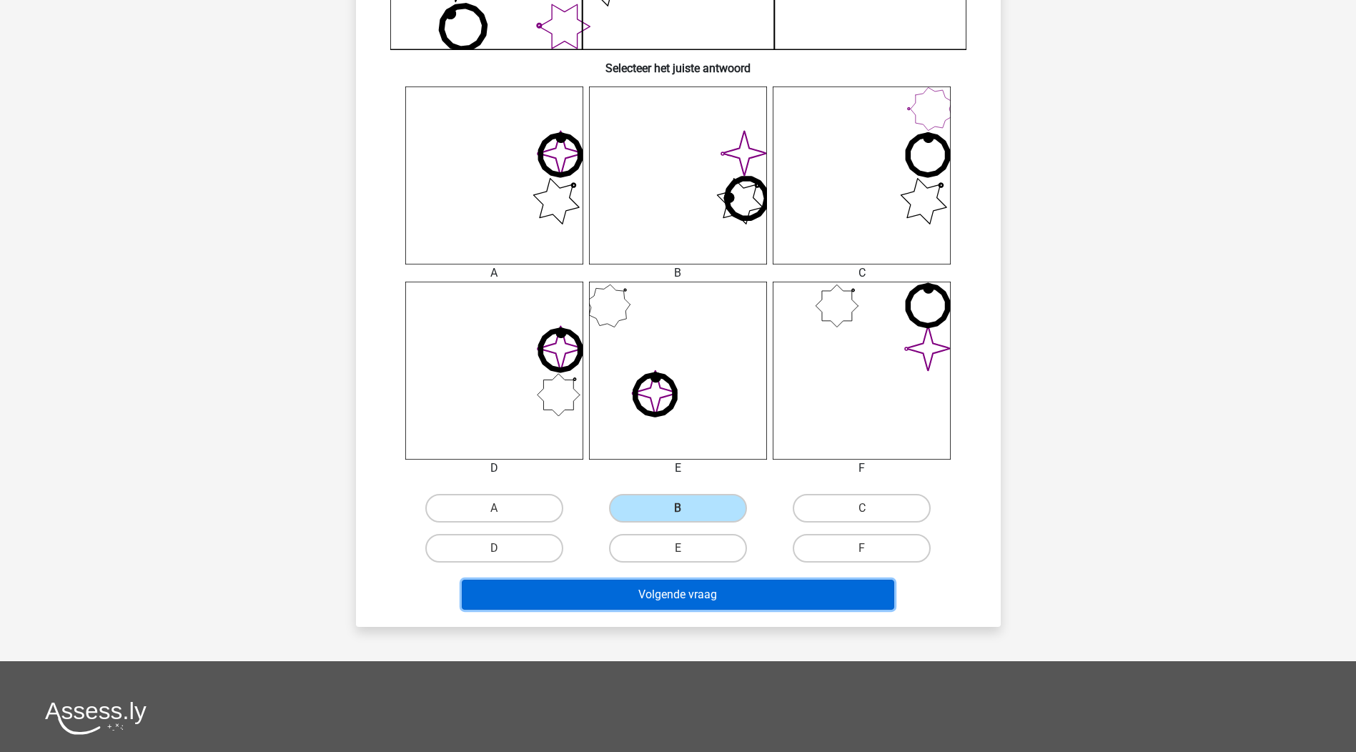
click at [666, 599] on button "Volgende vraag" at bounding box center [678, 595] width 433 height 30
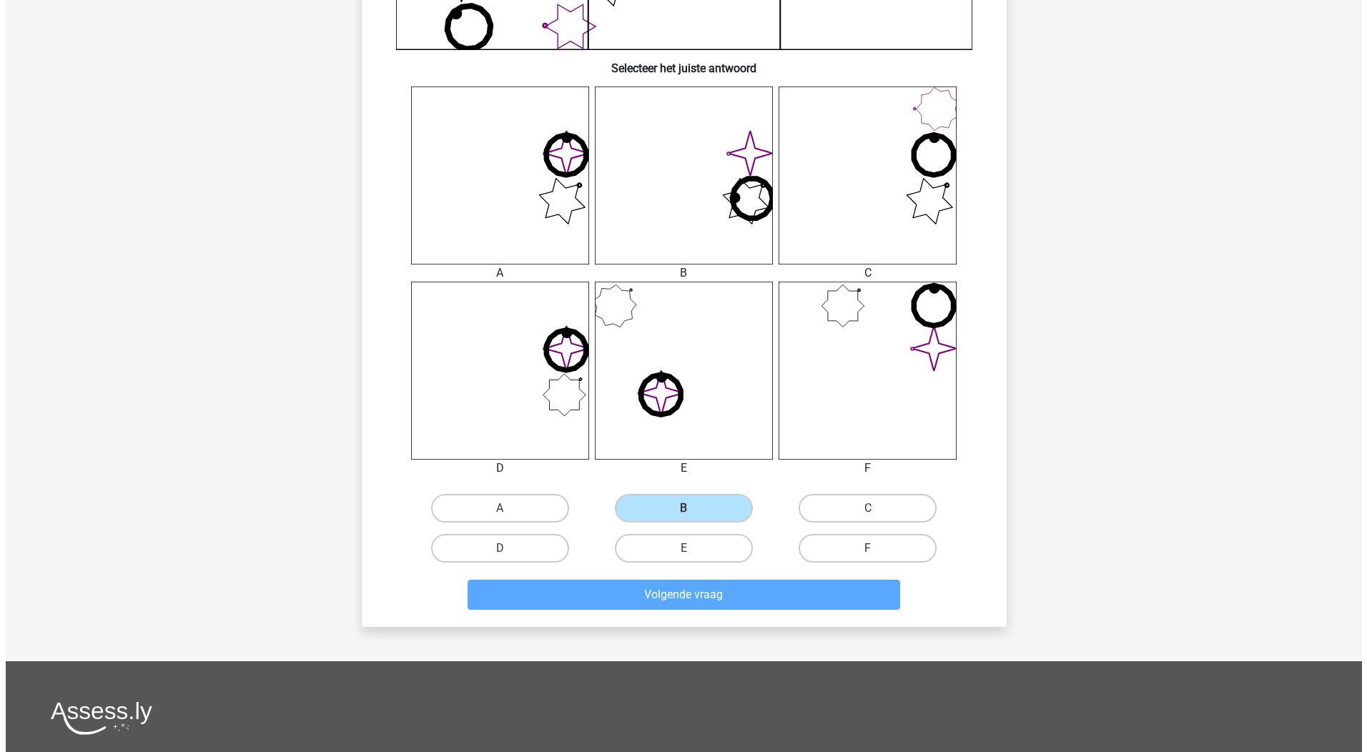
scroll to position [0, 0]
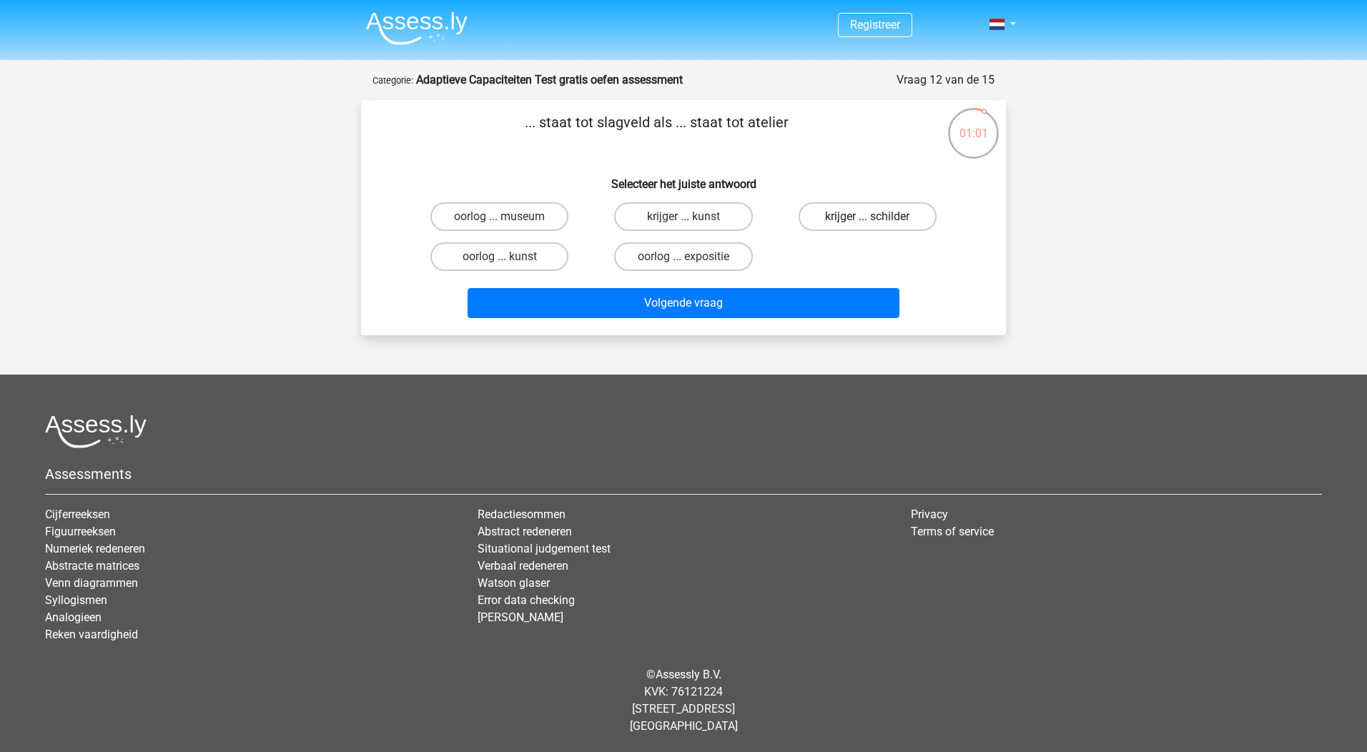
click at [841, 219] on label "krijger ... schilder" at bounding box center [868, 216] width 138 height 29
click at [867, 219] on input "krijger ... schilder" at bounding box center [871, 221] width 9 height 9
radio input "true"
click at [504, 257] on input "oorlog ... kunst" at bounding box center [504, 261] width 9 height 9
radio input "true"
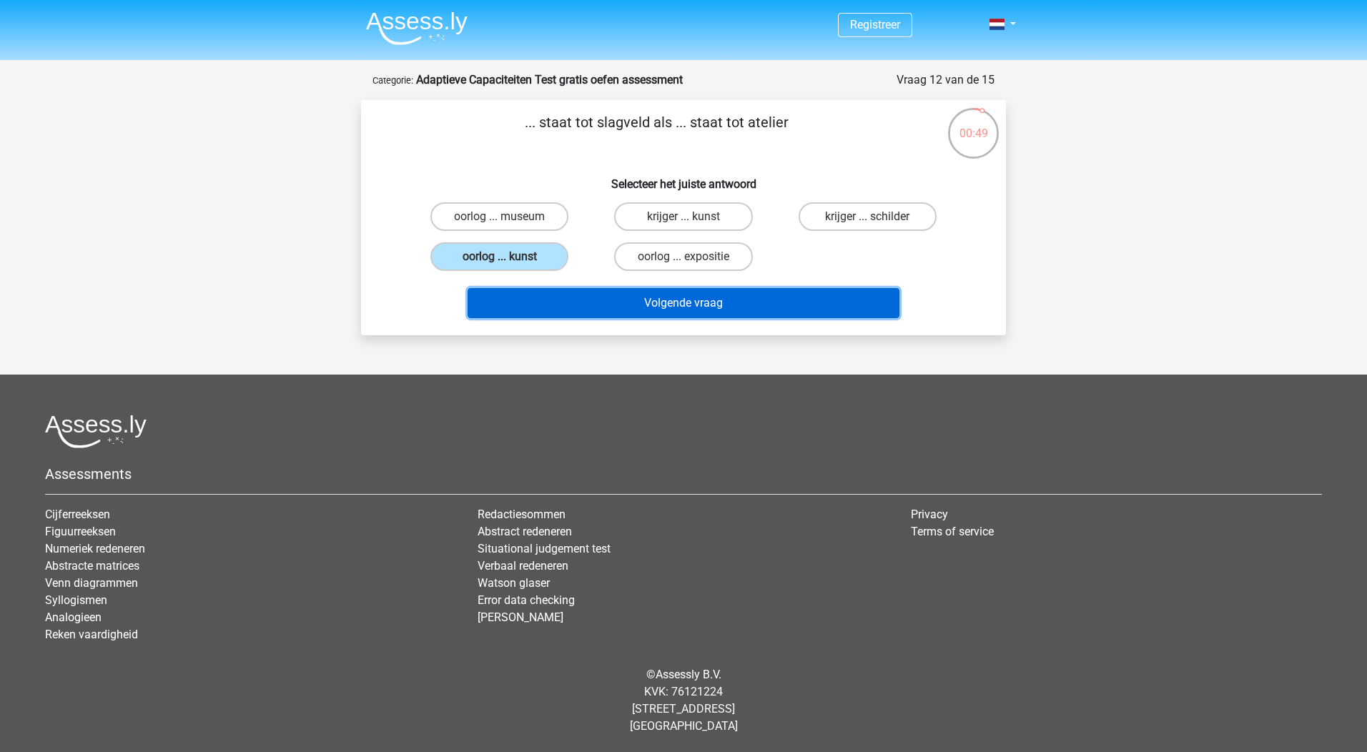
click at [681, 301] on button "Volgende vraag" at bounding box center [684, 303] width 433 height 30
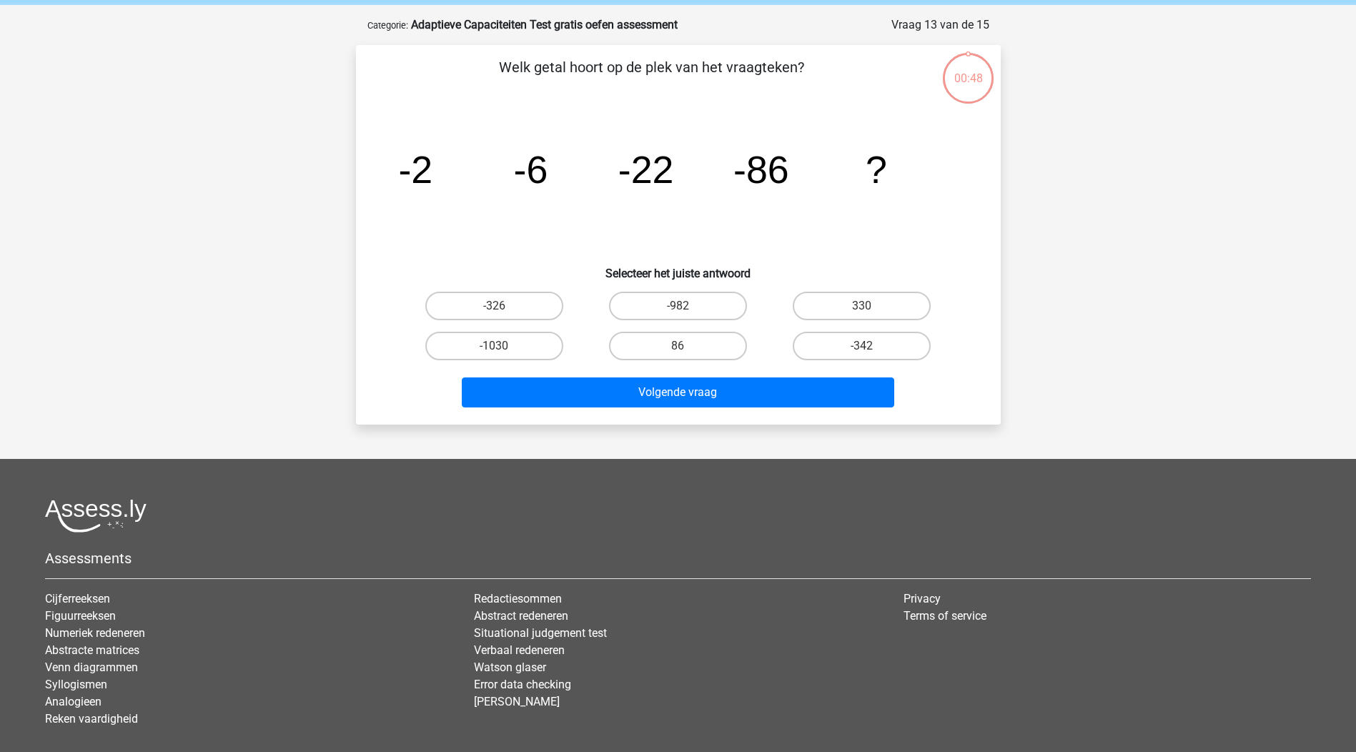
scroll to position [72, 0]
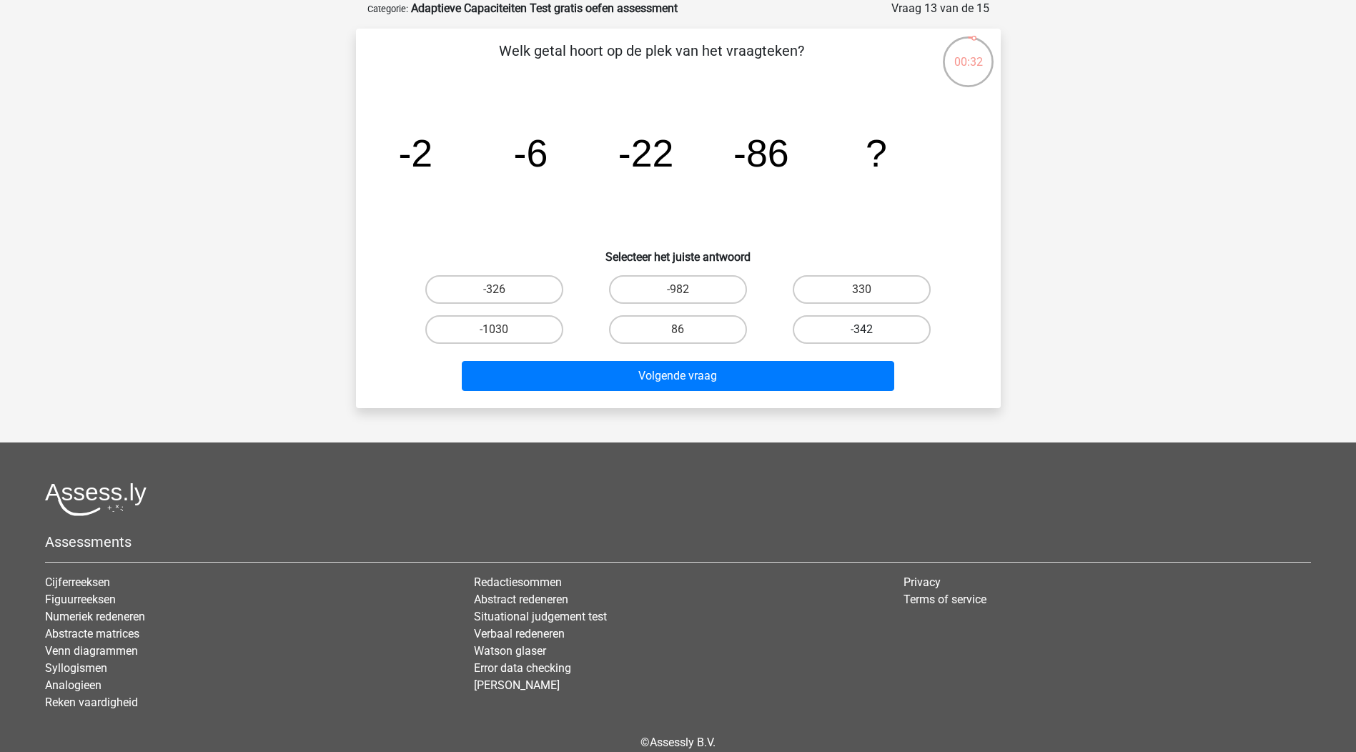
click at [818, 323] on label "-342" at bounding box center [862, 329] width 138 height 29
click at [862, 330] on input "-342" at bounding box center [866, 334] width 9 height 9
radio input "true"
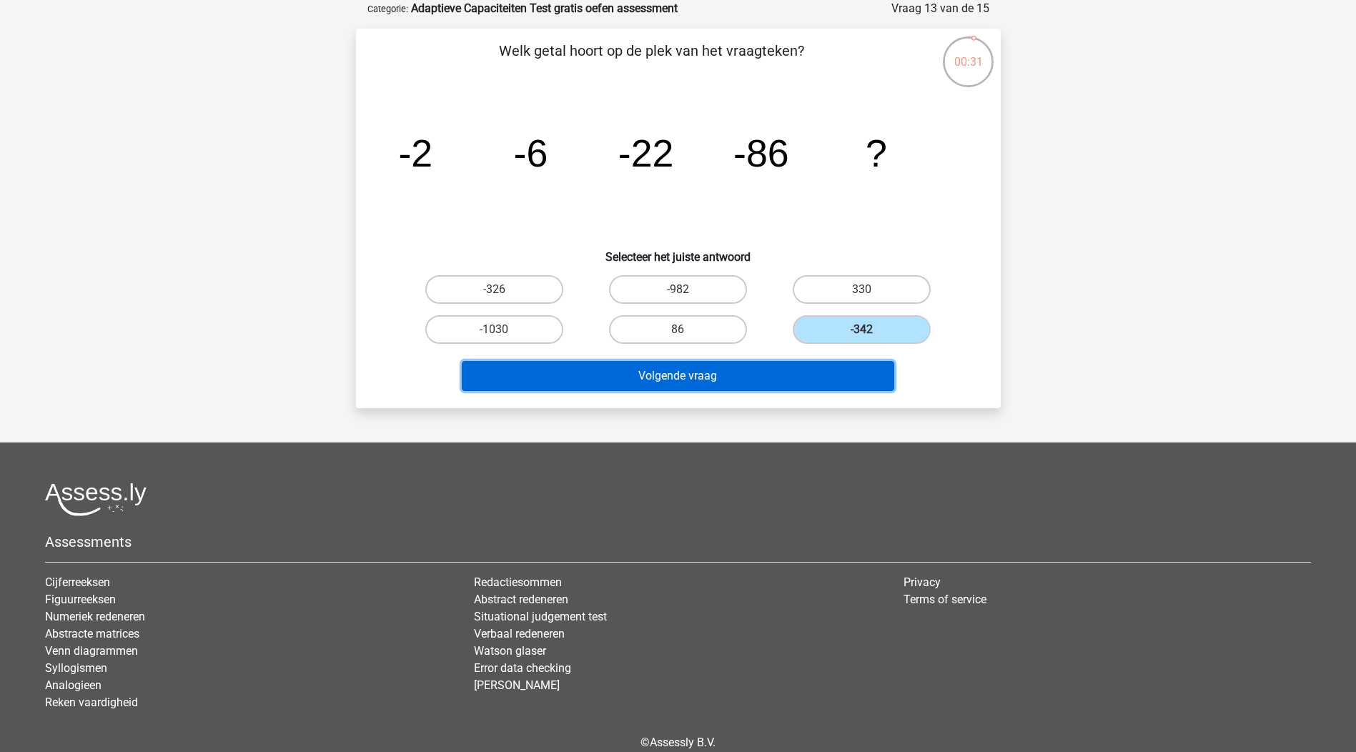
click at [809, 366] on button "Volgende vraag" at bounding box center [678, 376] width 433 height 30
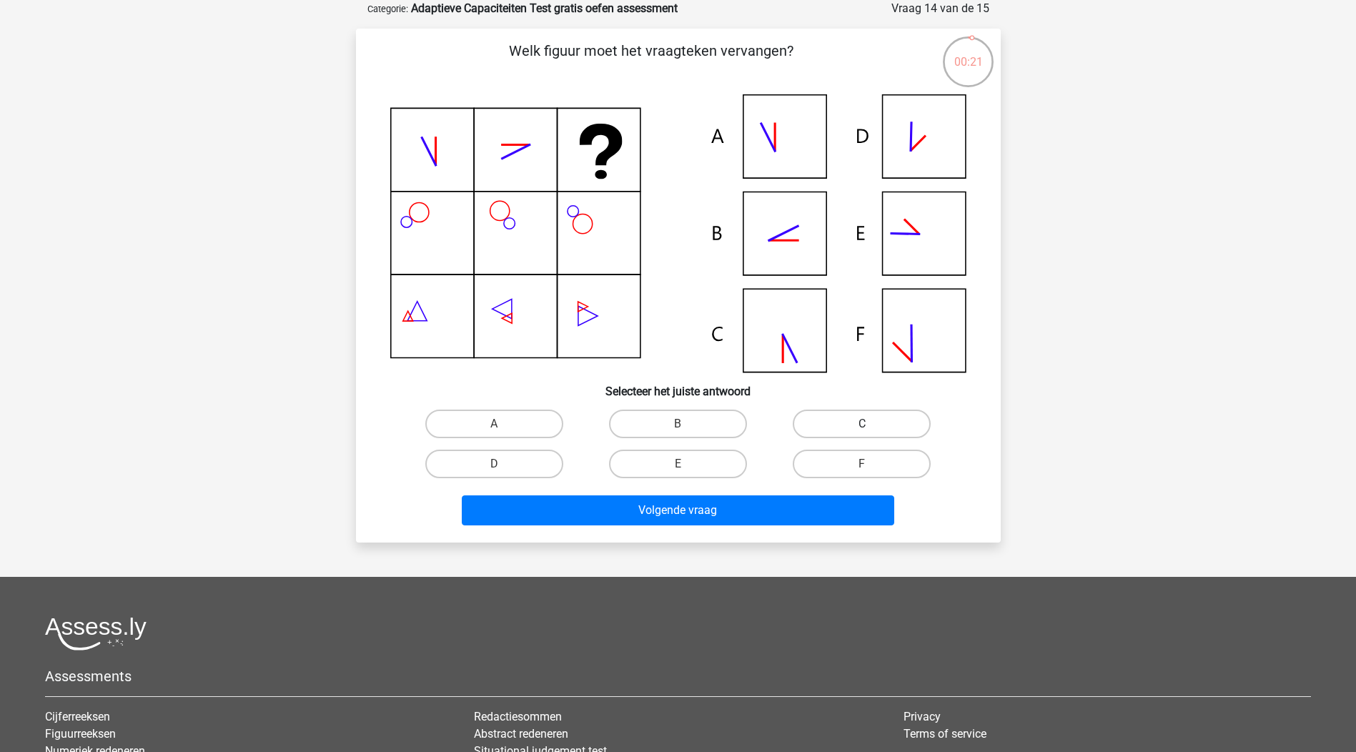
drag, startPoint x: 892, startPoint y: 429, endPoint x: 887, endPoint y: 436, distance: 8.7
click at [892, 429] on label "C" at bounding box center [862, 424] width 138 height 29
click at [872, 429] on input "C" at bounding box center [866, 428] width 9 height 9
radio input "true"
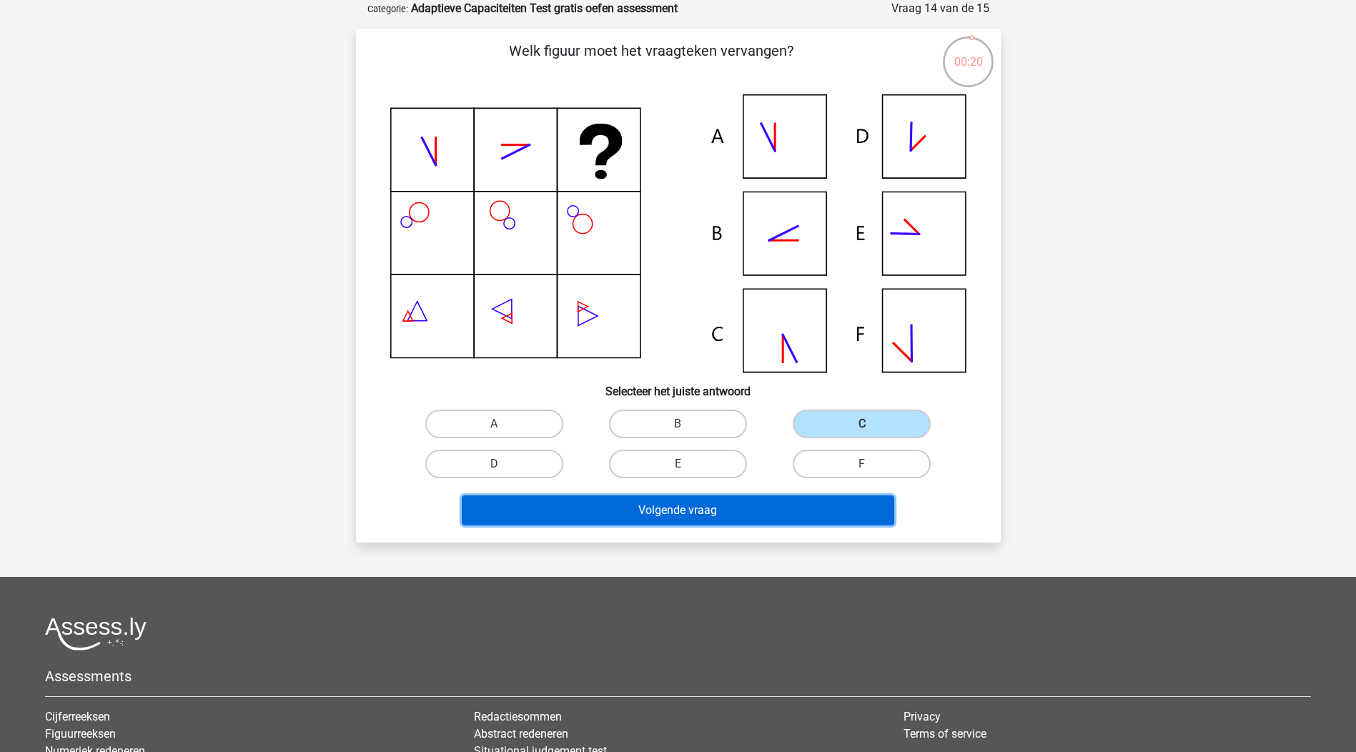
click at [813, 499] on button "Volgende vraag" at bounding box center [678, 511] width 433 height 30
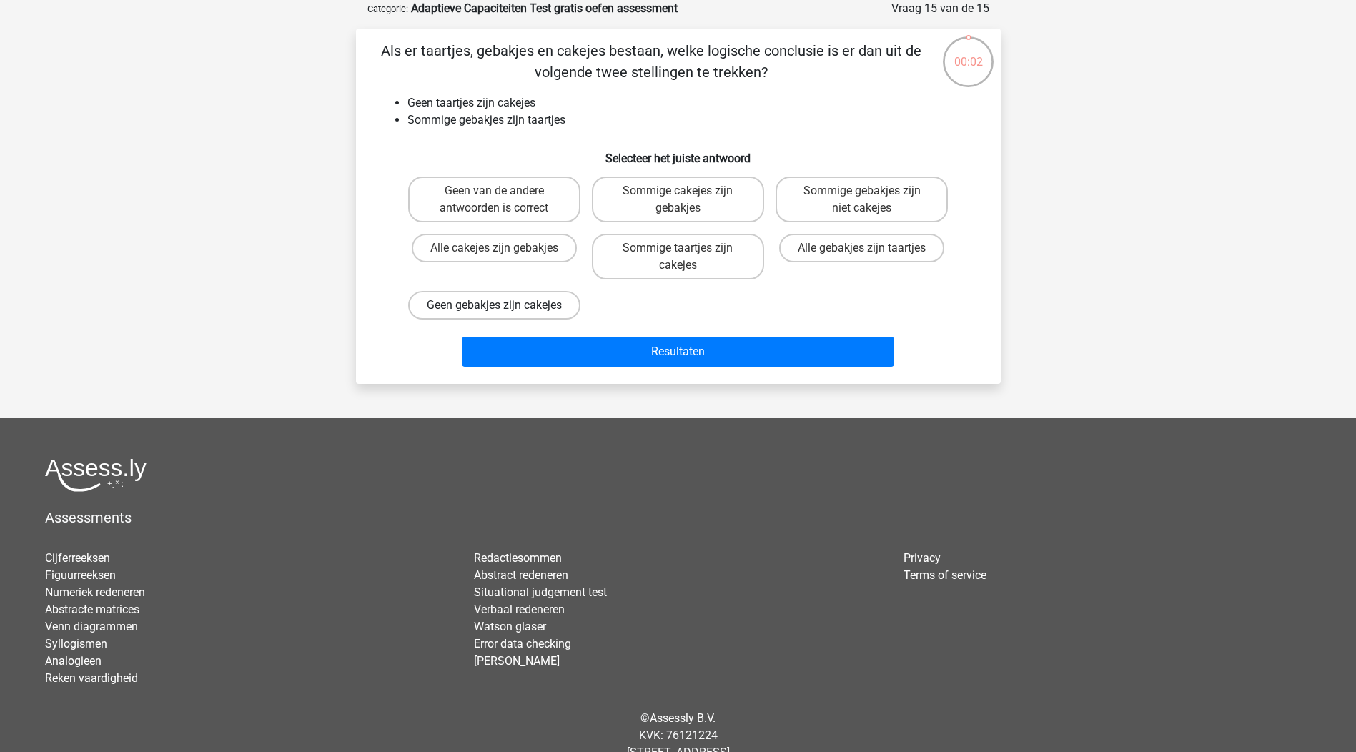
click at [468, 320] on label "Geen gebakjes zijn cakejes" at bounding box center [494, 305] width 172 height 29
click at [494, 315] on input "Geen gebakjes zijn cakejes" at bounding box center [498, 309] width 9 height 9
radio input "true"
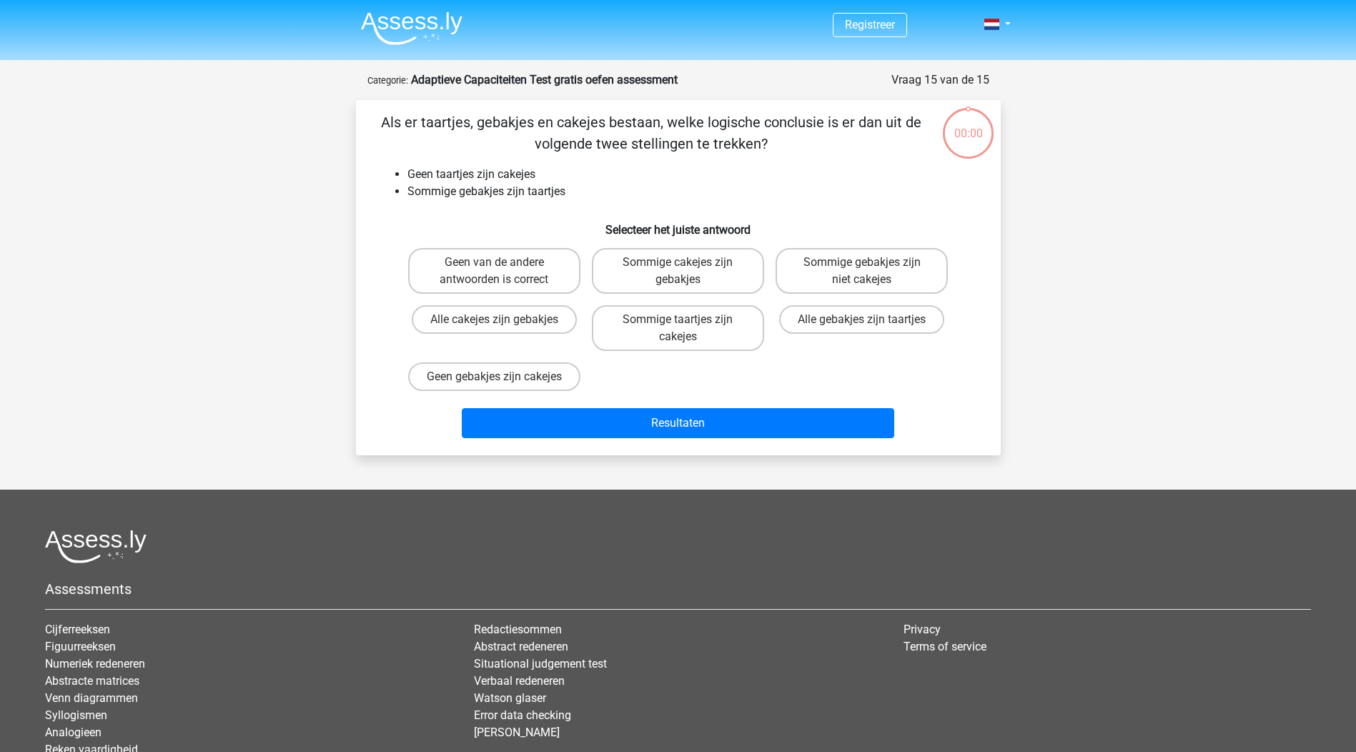
scroll to position [72, 0]
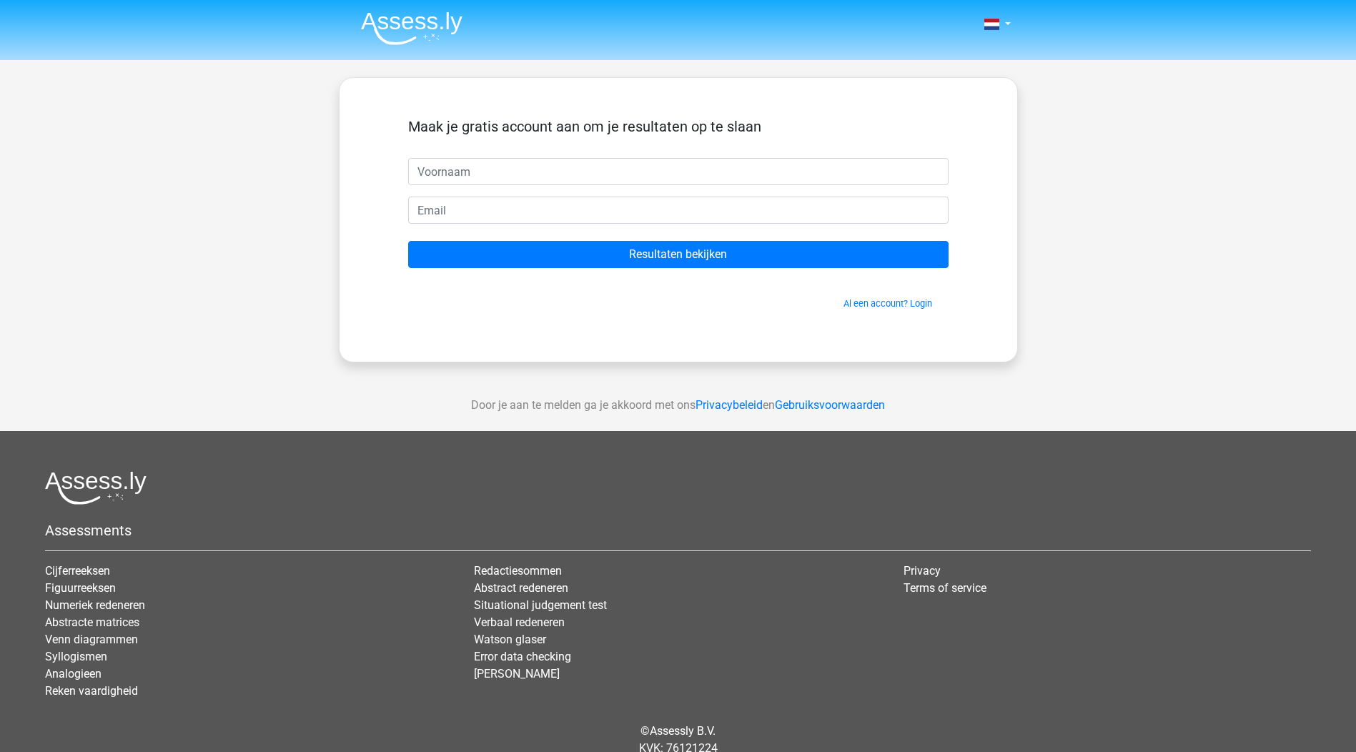
click at [714, 176] on input "text" at bounding box center [678, 171] width 541 height 27
type input "B"
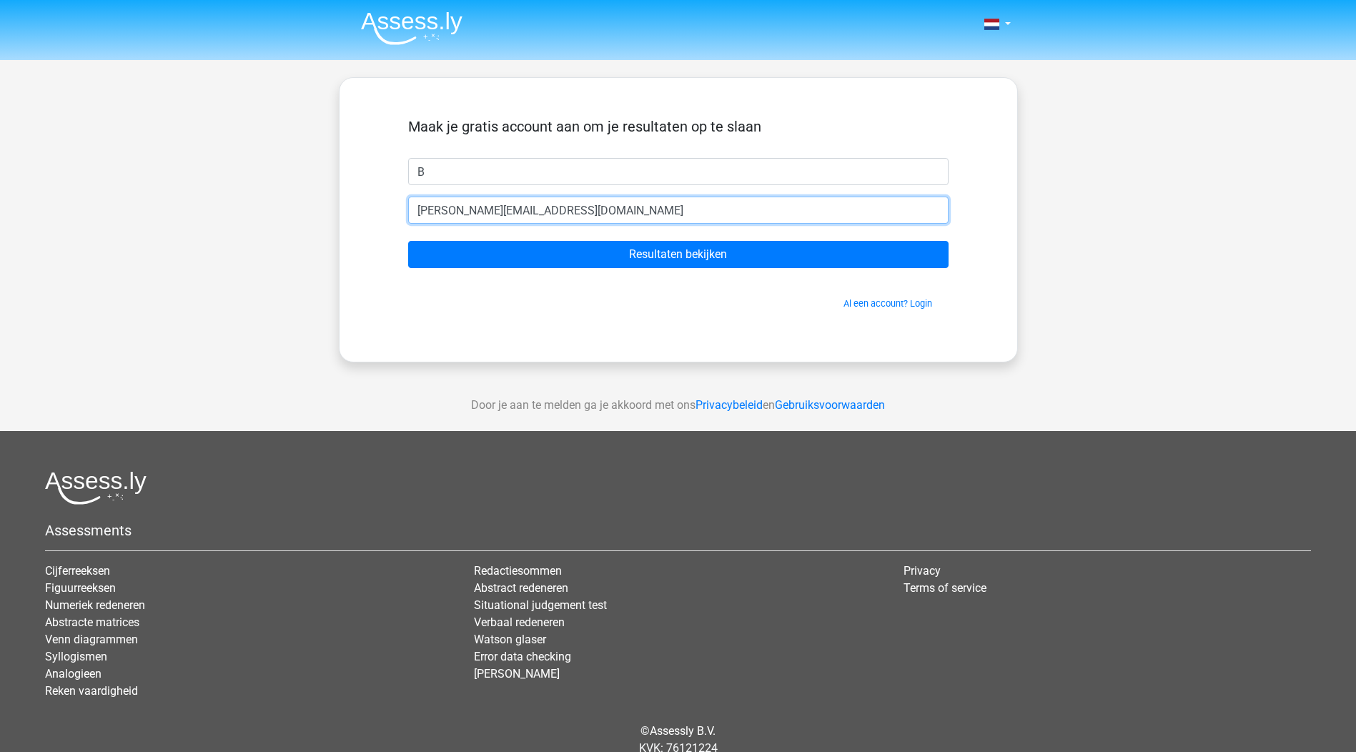
type input "[PERSON_NAME][EMAIL_ADDRESS][DOMAIN_NAME]"
click at [408, 241] on input "Resultaten bekijken" at bounding box center [678, 254] width 541 height 27
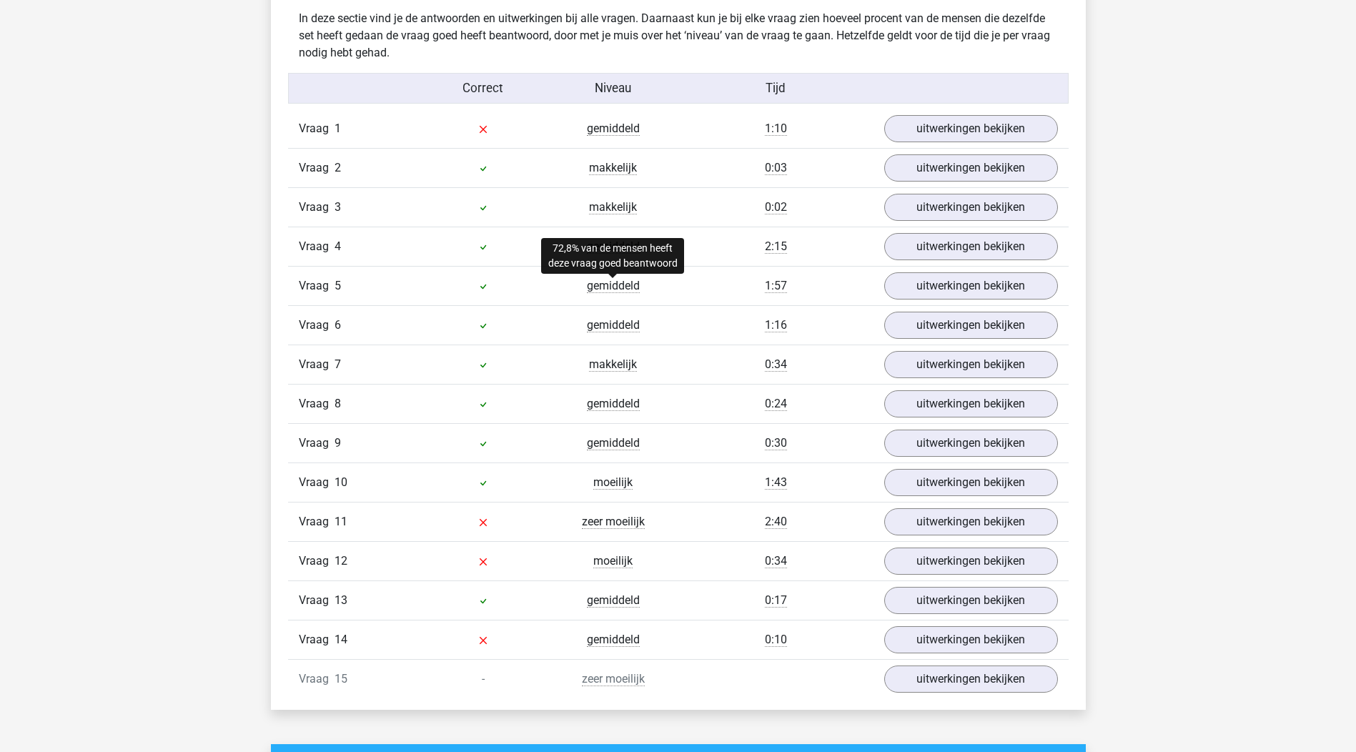
scroll to position [1645, 0]
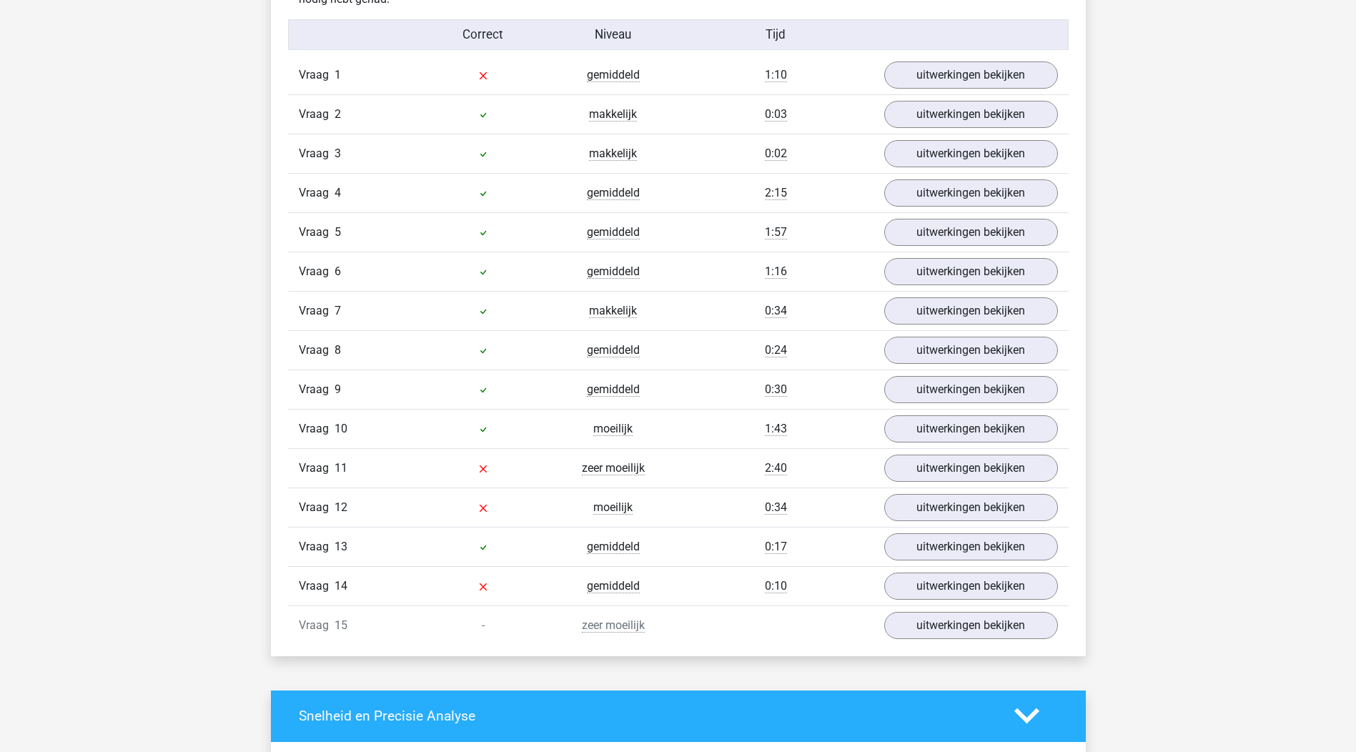
click at [1100, 167] on div "Kies premium B [PERSON_NAME][EMAIL_ADDRESS][DOMAIN_NAME]" at bounding box center [678, 284] width 1356 height 3858
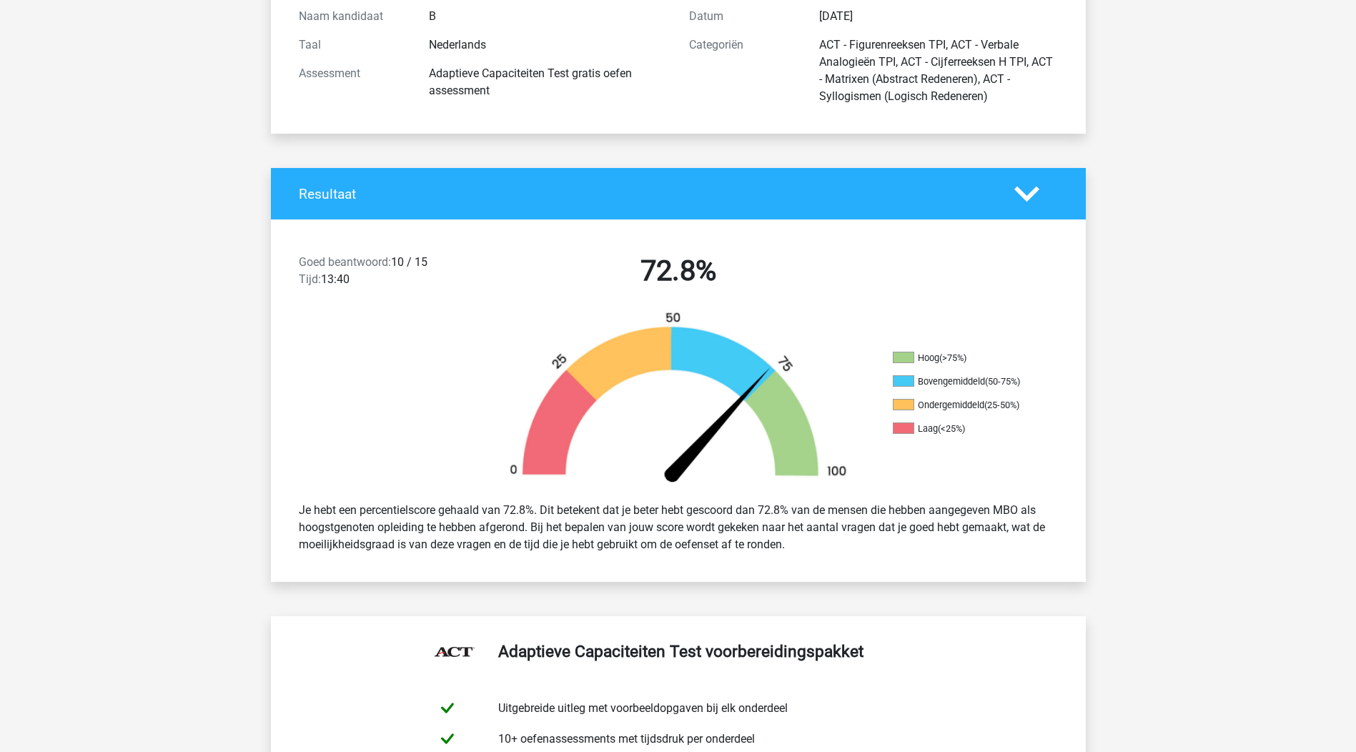
scroll to position [0, 0]
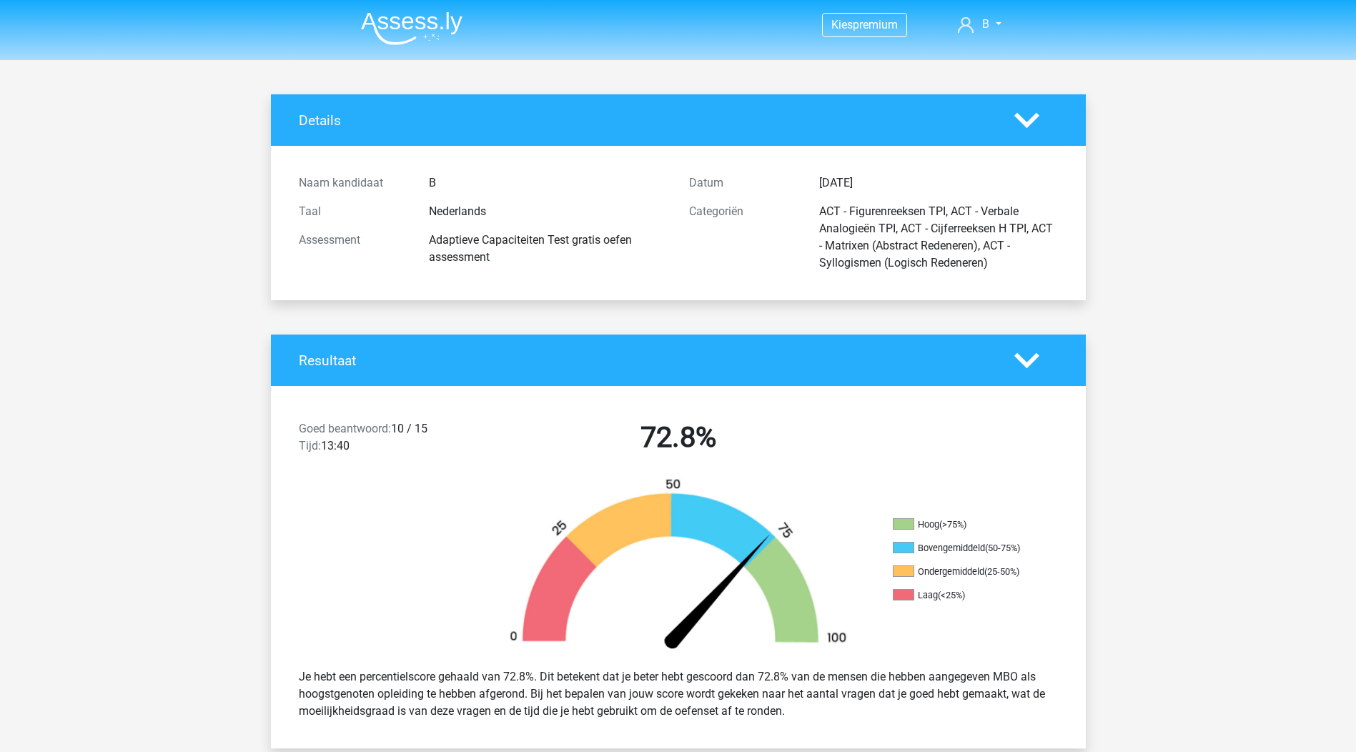
click at [989, 34] on nav "Kies premium B [PERSON_NAME][EMAIL_ADDRESS][DOMAIN_NAME]" at bounding box center [679, 25] width 658 height 46
click at [987, 26] on span "B" at bounding box center [985, 24] width 7 height 14
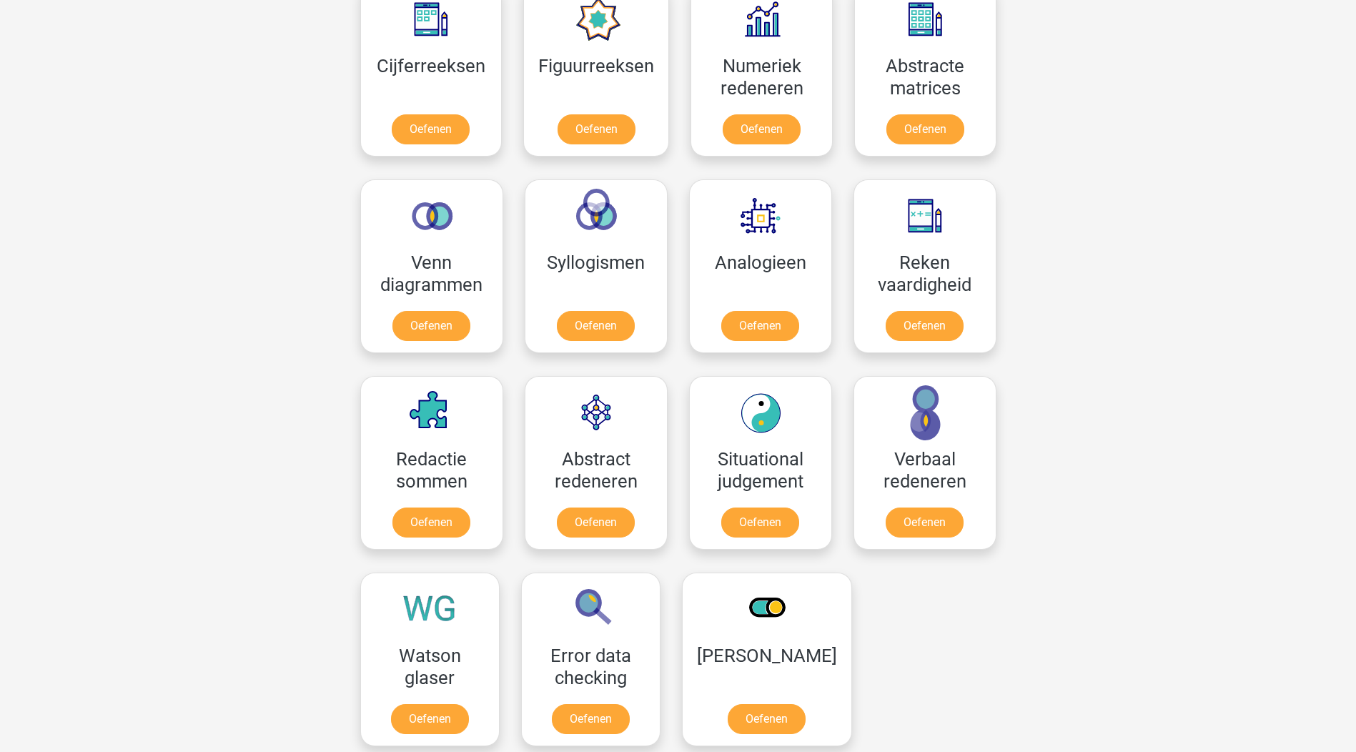
scroll to position [286, 0]
